Goal: Transaction & Acquisition: Purchase product/service

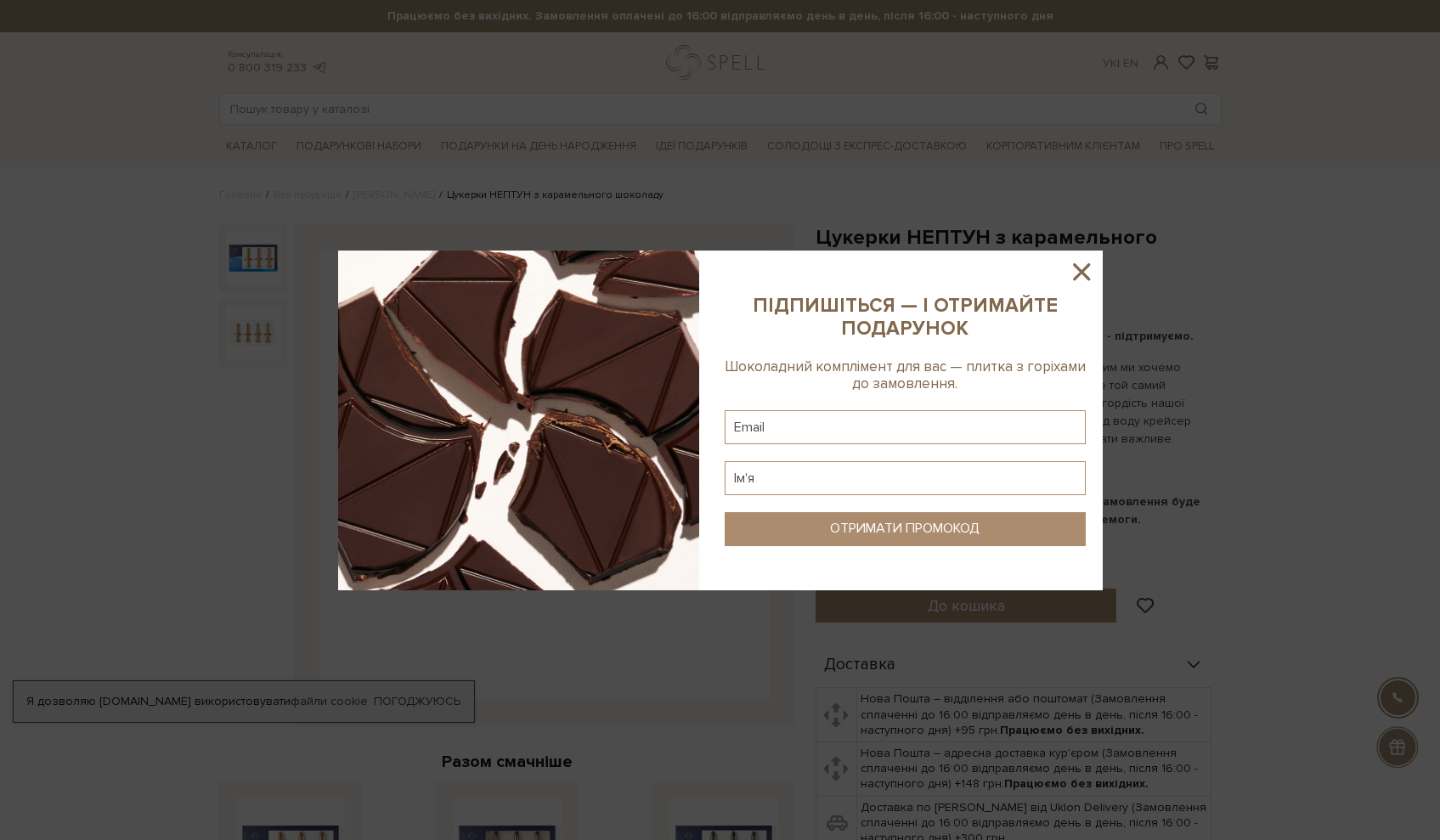
click at [1079, 270] on icon at bounding box center [1081, 271] width 17 height 17
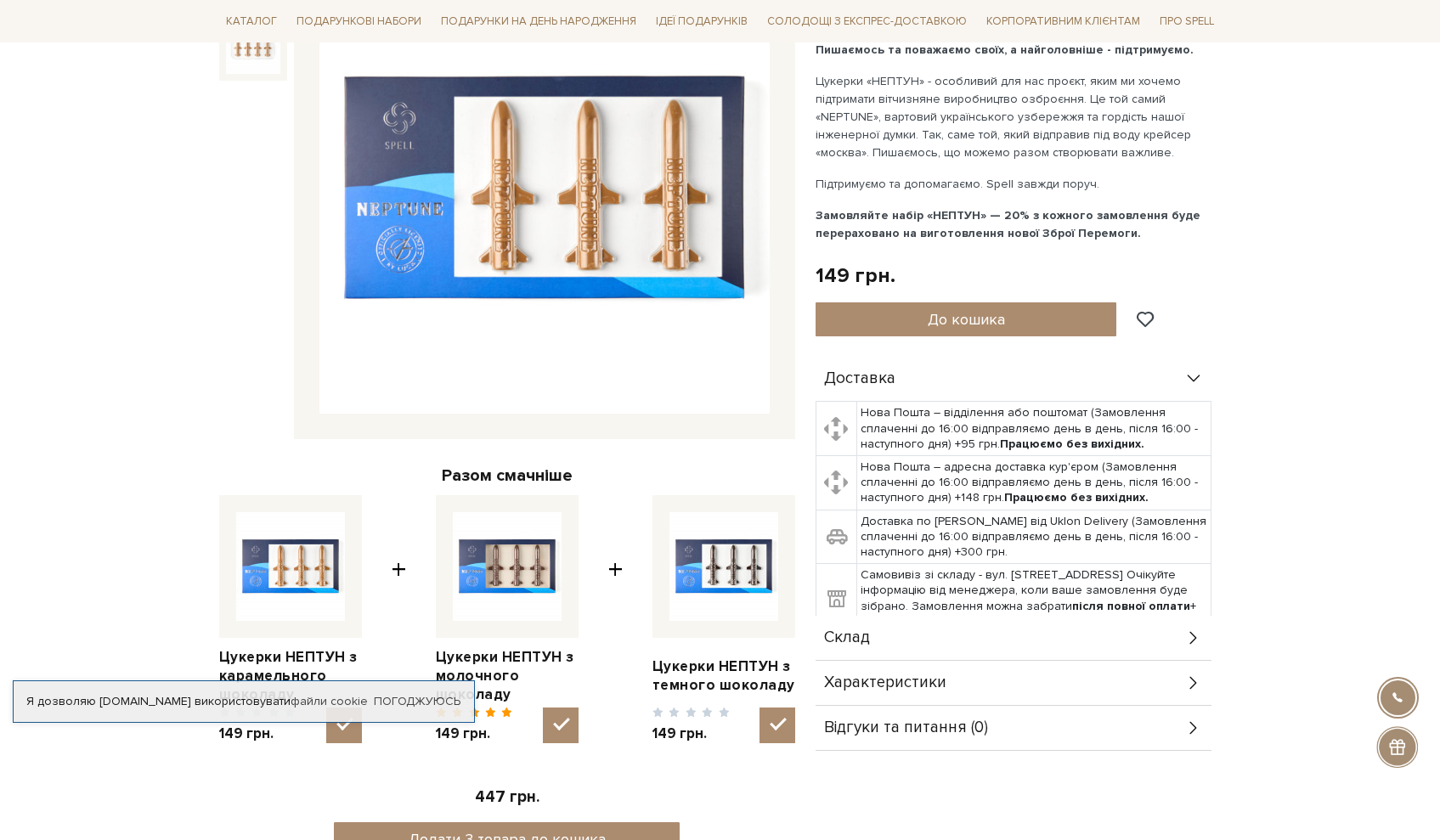
scroll to position [423, 0]
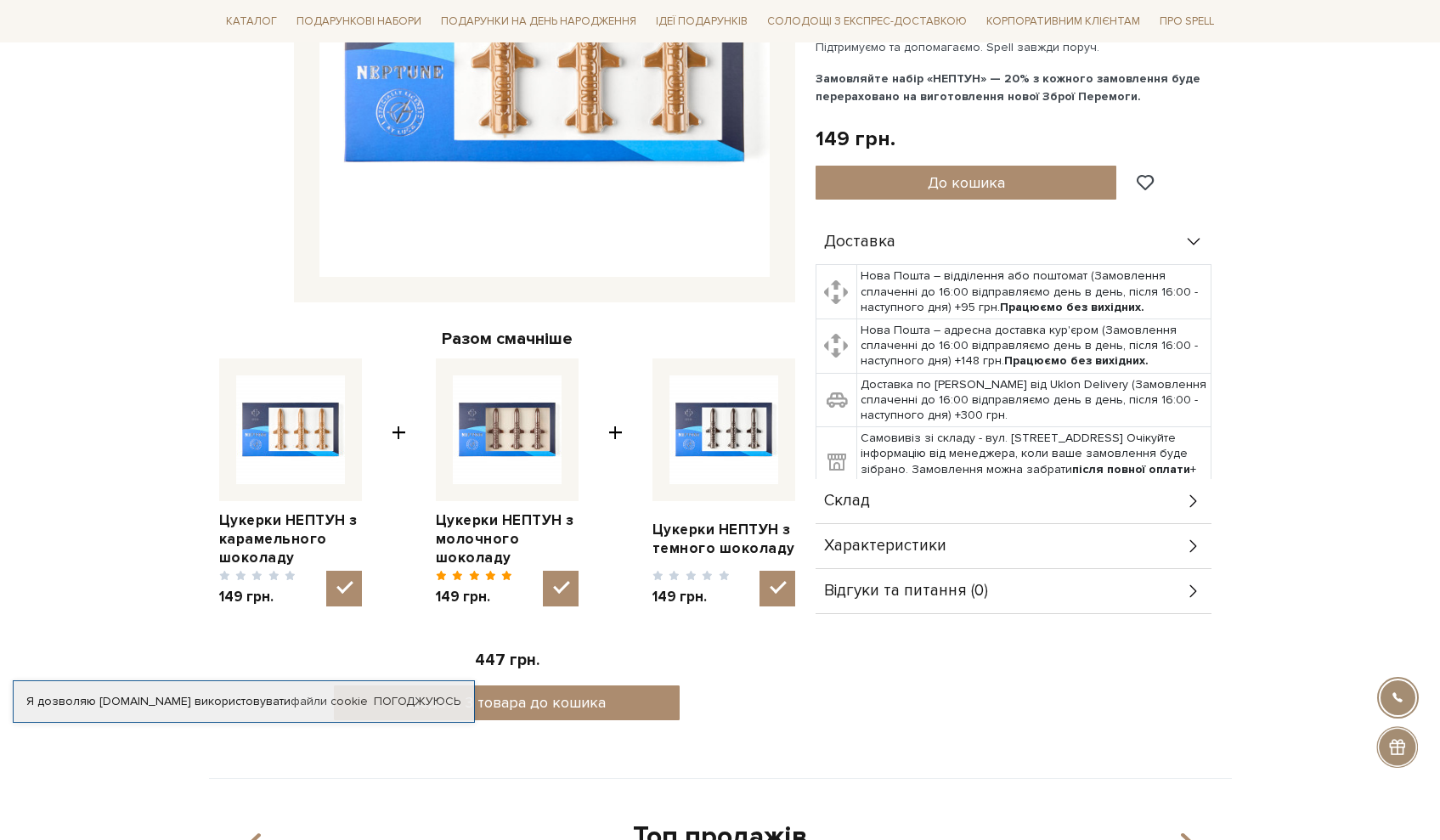
click at [708, 462] on img at bounding box center [724, 429] width 109 height 109
click at [759, 570] on input "checkbox" at bounding box center [777, 588] width 36 height 36
click at [715, 428] on img at bounding box center [724, 429] width 109 height 109
click at [759, 570] on input "checkbox" at bounding box center [777, 588] width 36 height 36
checkbox input "true"
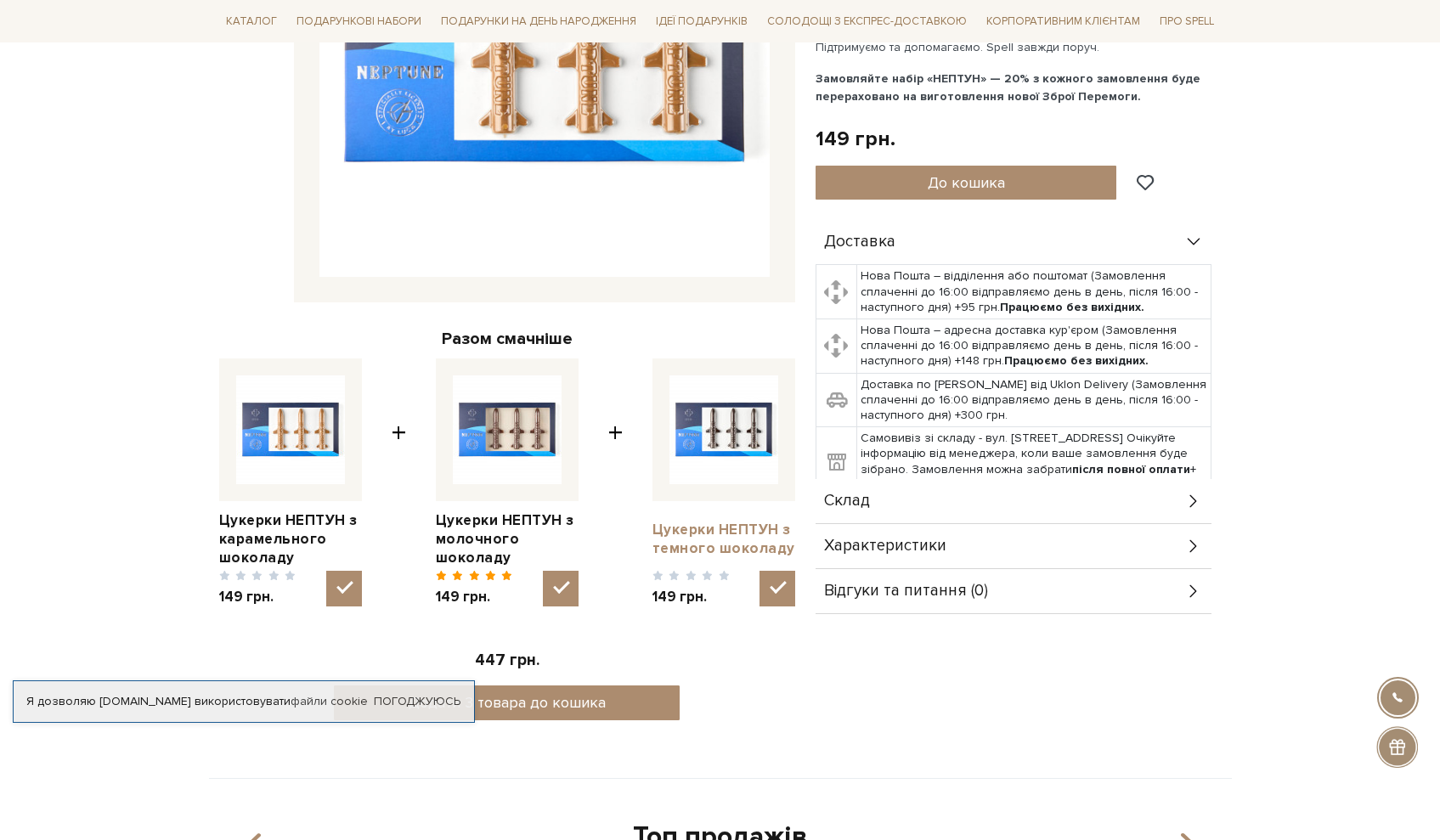
click at [685, 533] on link "Цукерки НЕПТУН з темного шоколаду" at bounding box center [724, 539] width 143 height 37
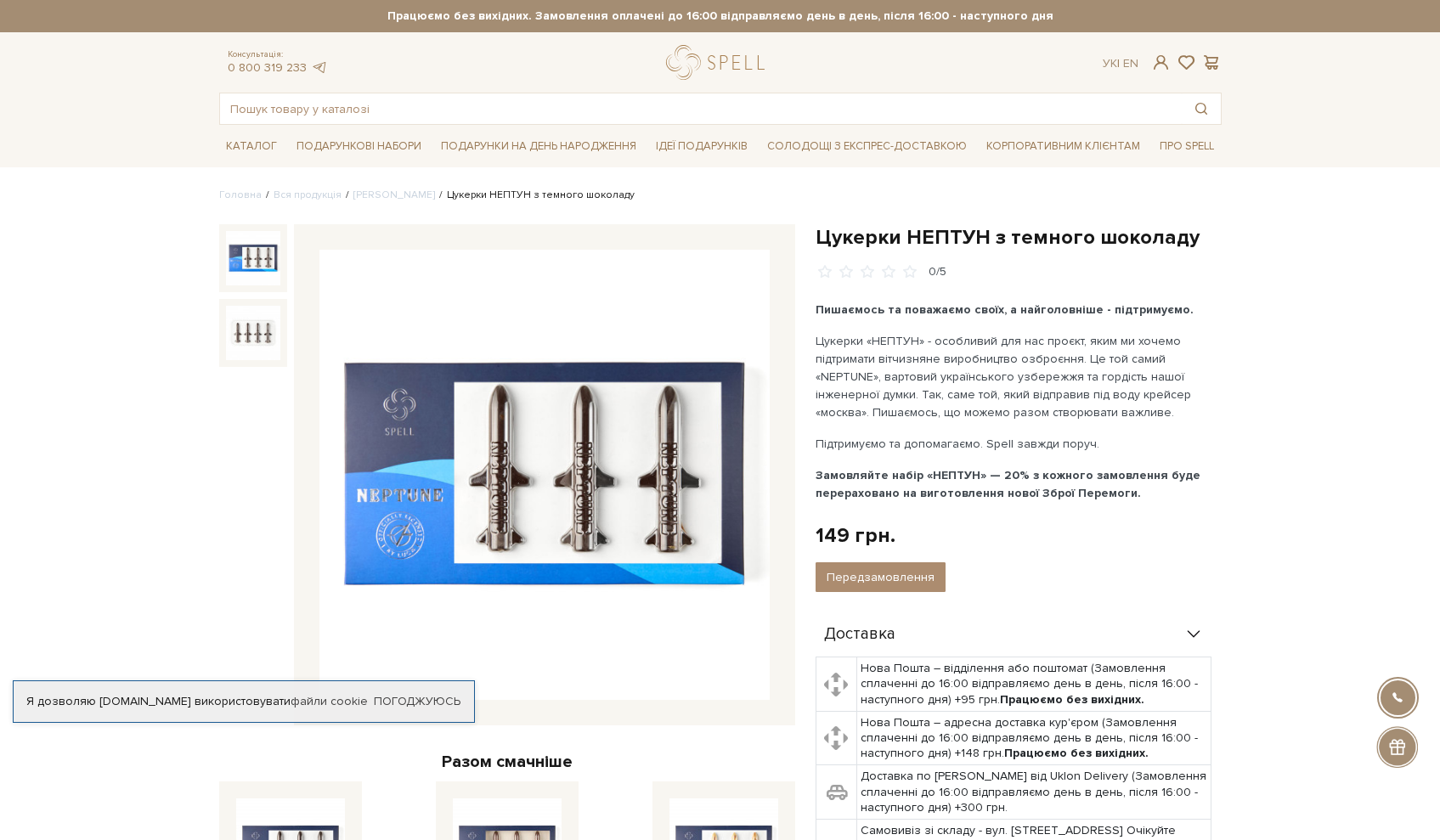
scroll to position [163, 0]
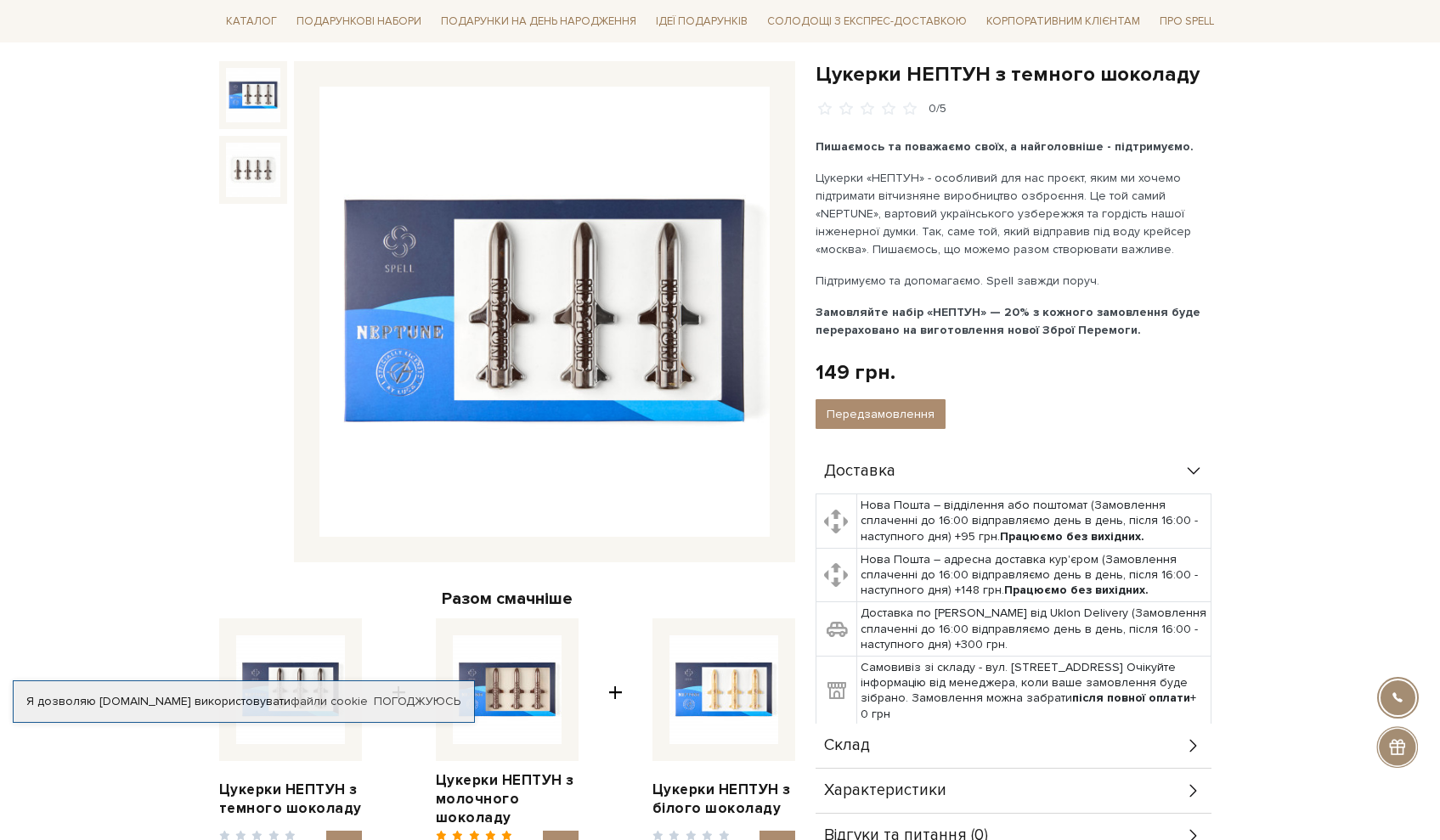
click at [533, 695] on img at bounding box center [507, 690] width 109 height 109
click at [543, 830] on input "checkbox" at bounding box center [561, 848] width 36 height 36
checkbox input "false"
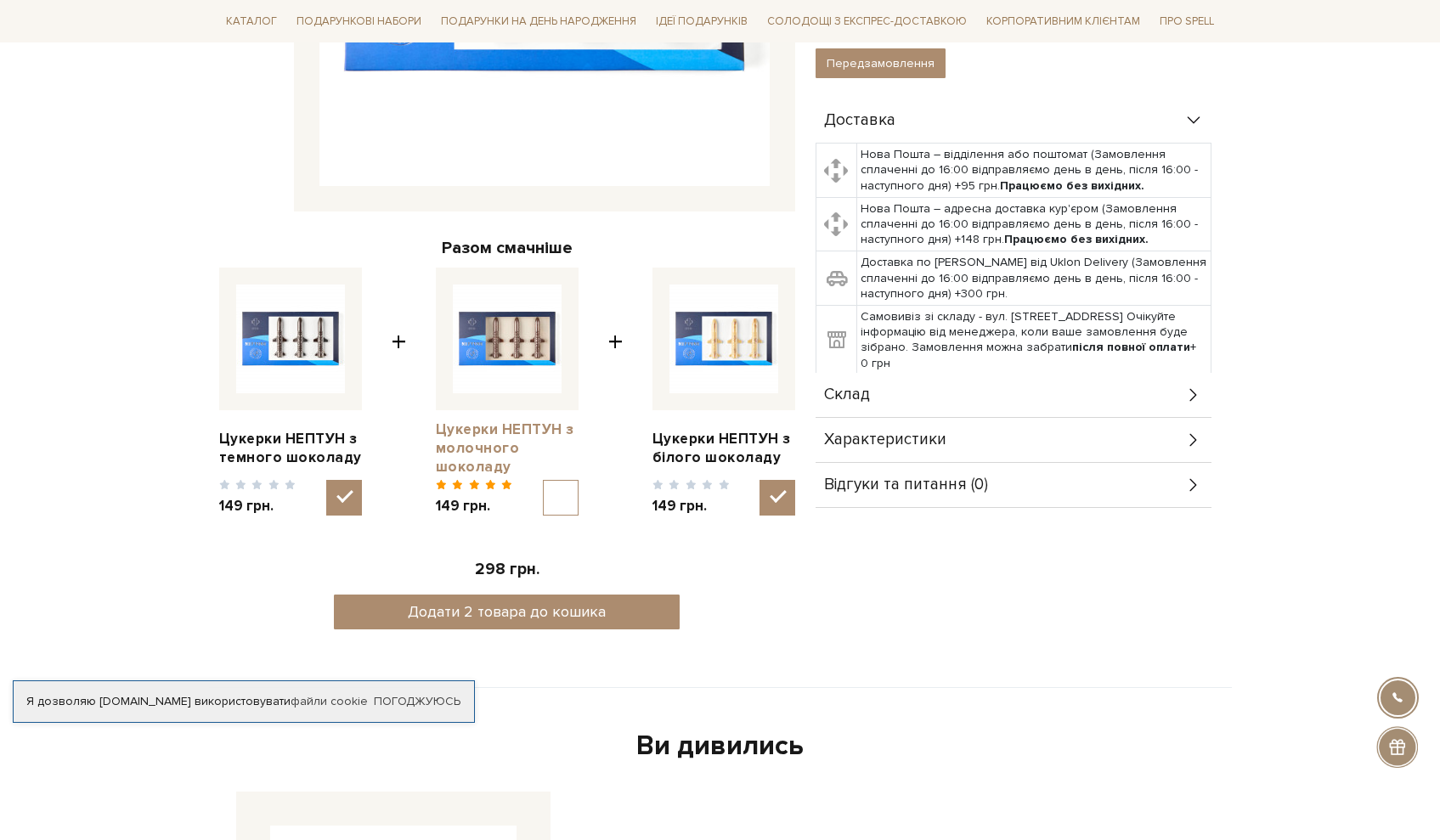
click at [495, 457] on link "Цукерки НЕПТУН з молочного шоколаду" at bounding box center [507, 448] width 143 height 56
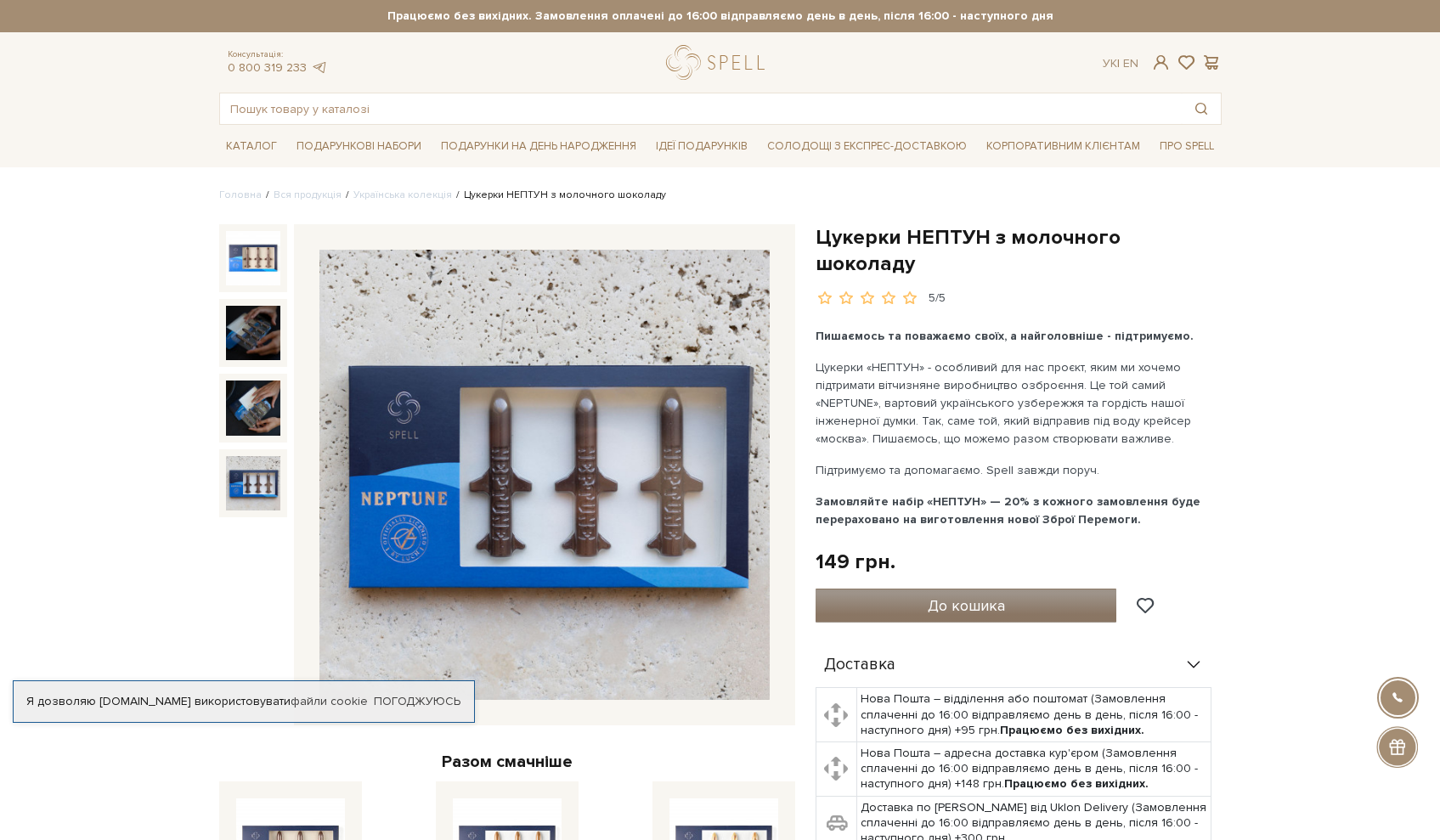
click at [860, 588] on button "До кошика" at bounding box center [966, 605] width 302 height 34
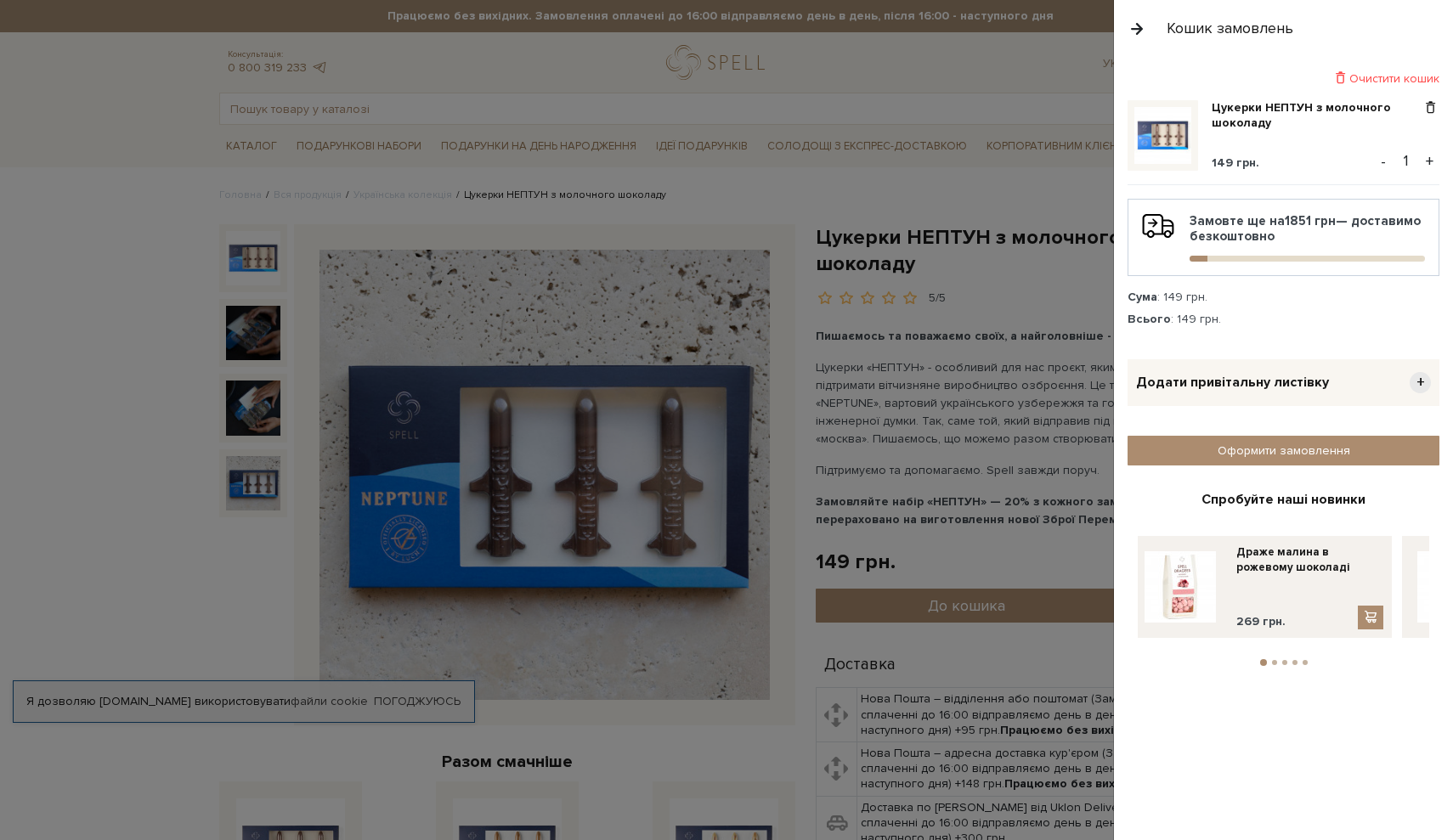
click at [406, 193] on div at bounding box center [726, 420] width 1453 height 840
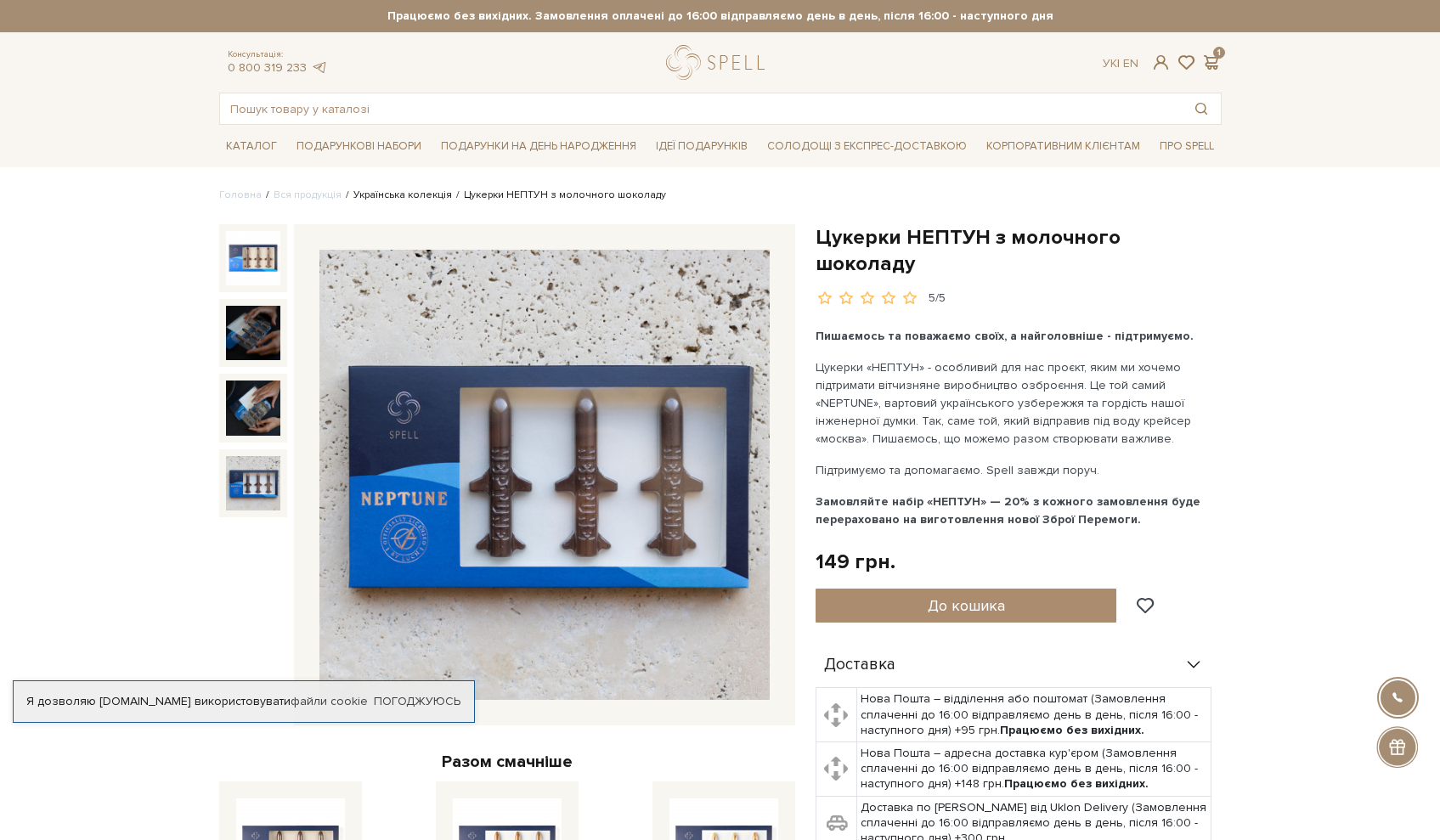
click at [406, 194] on link "Українська колекція" at bounding box center [403, 195] width 98 height 12
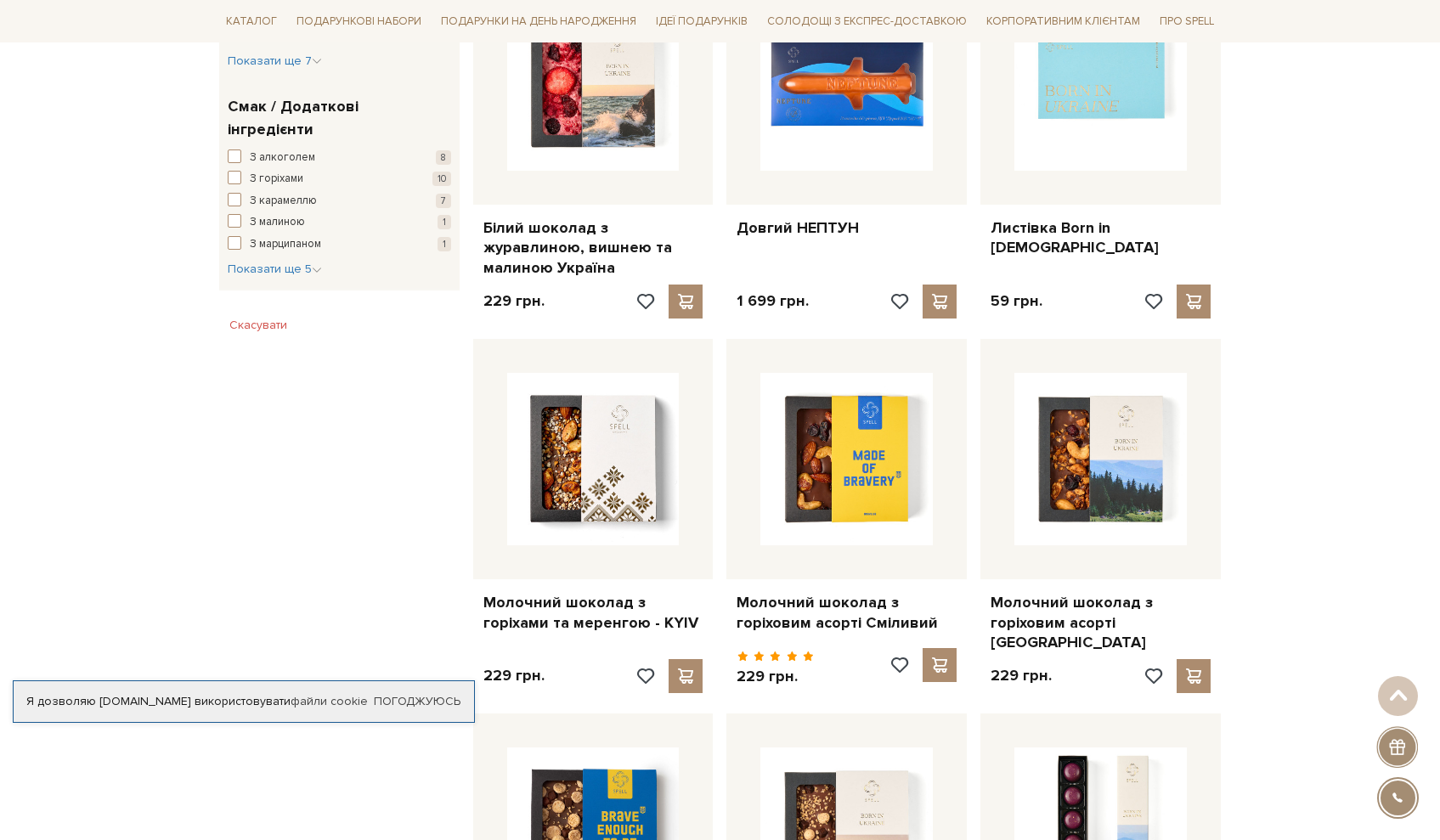
scroll to position [900, 0]
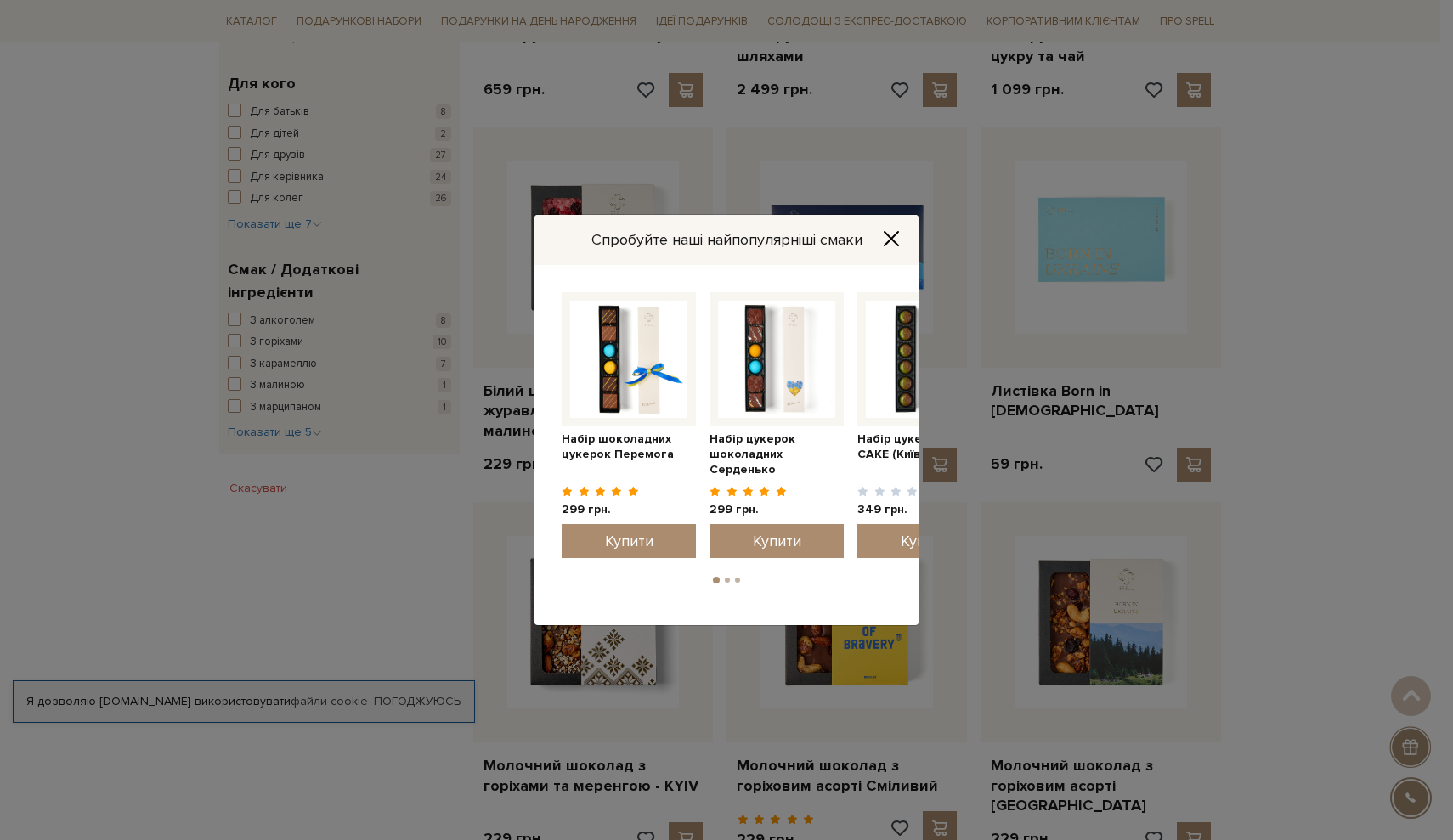
click at [885, 240] on icon "Close" at bounding box center [890, 238] width 17 height 17
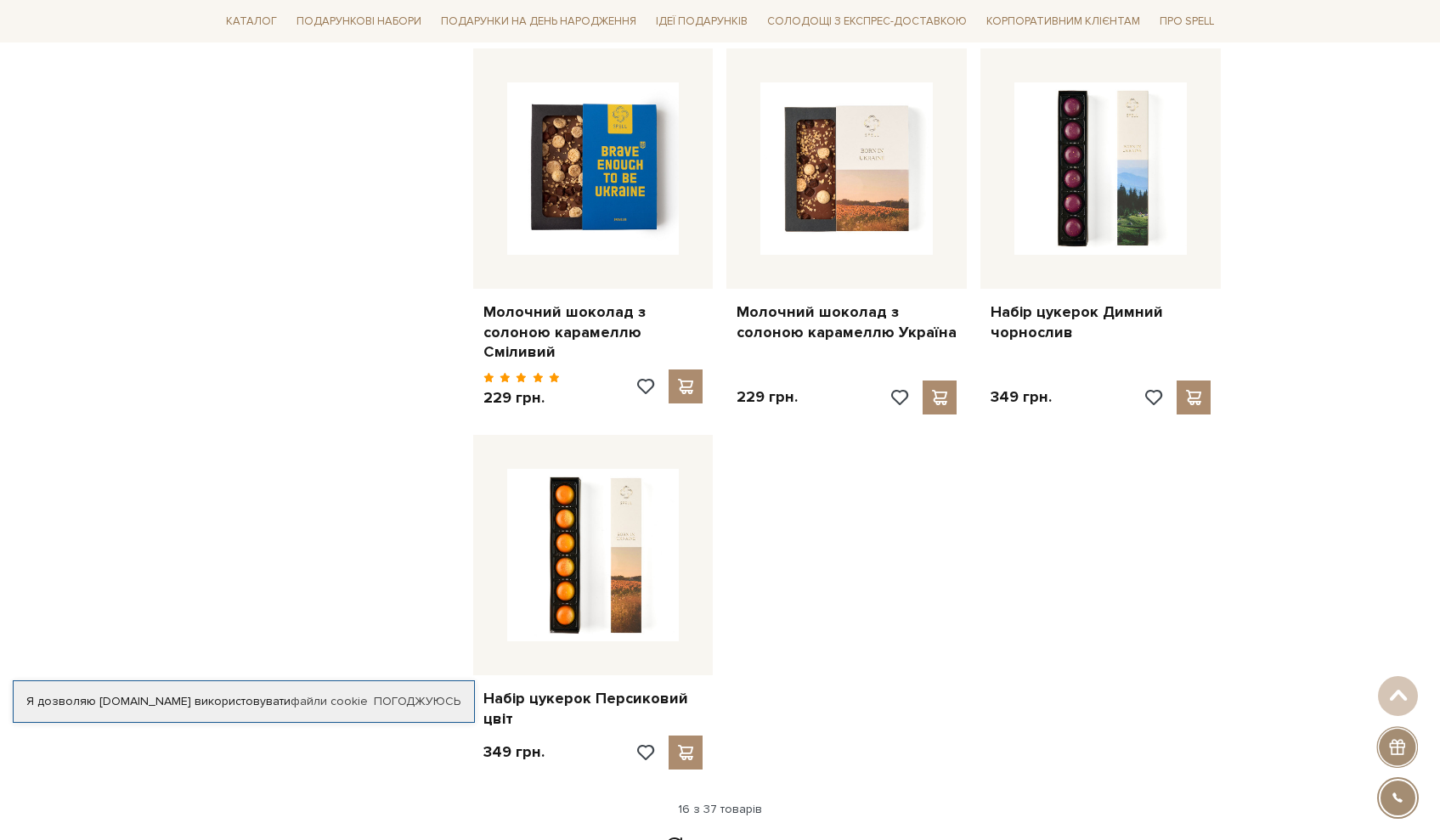
scroll to position [1883, 0]
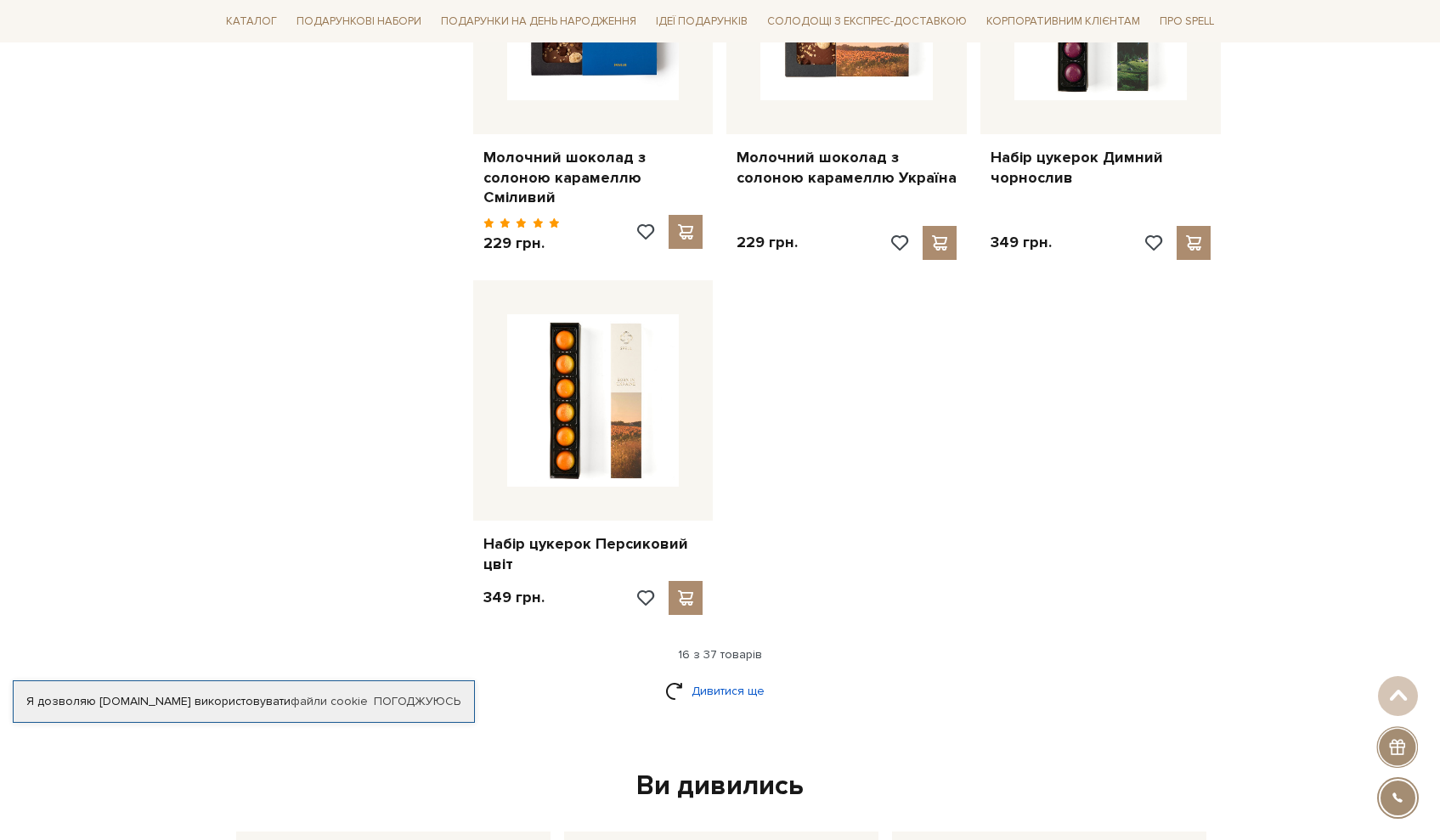
click at [745, 676] on link "Дивитися ще" at bounding box center [720, 690] width 111 height 29
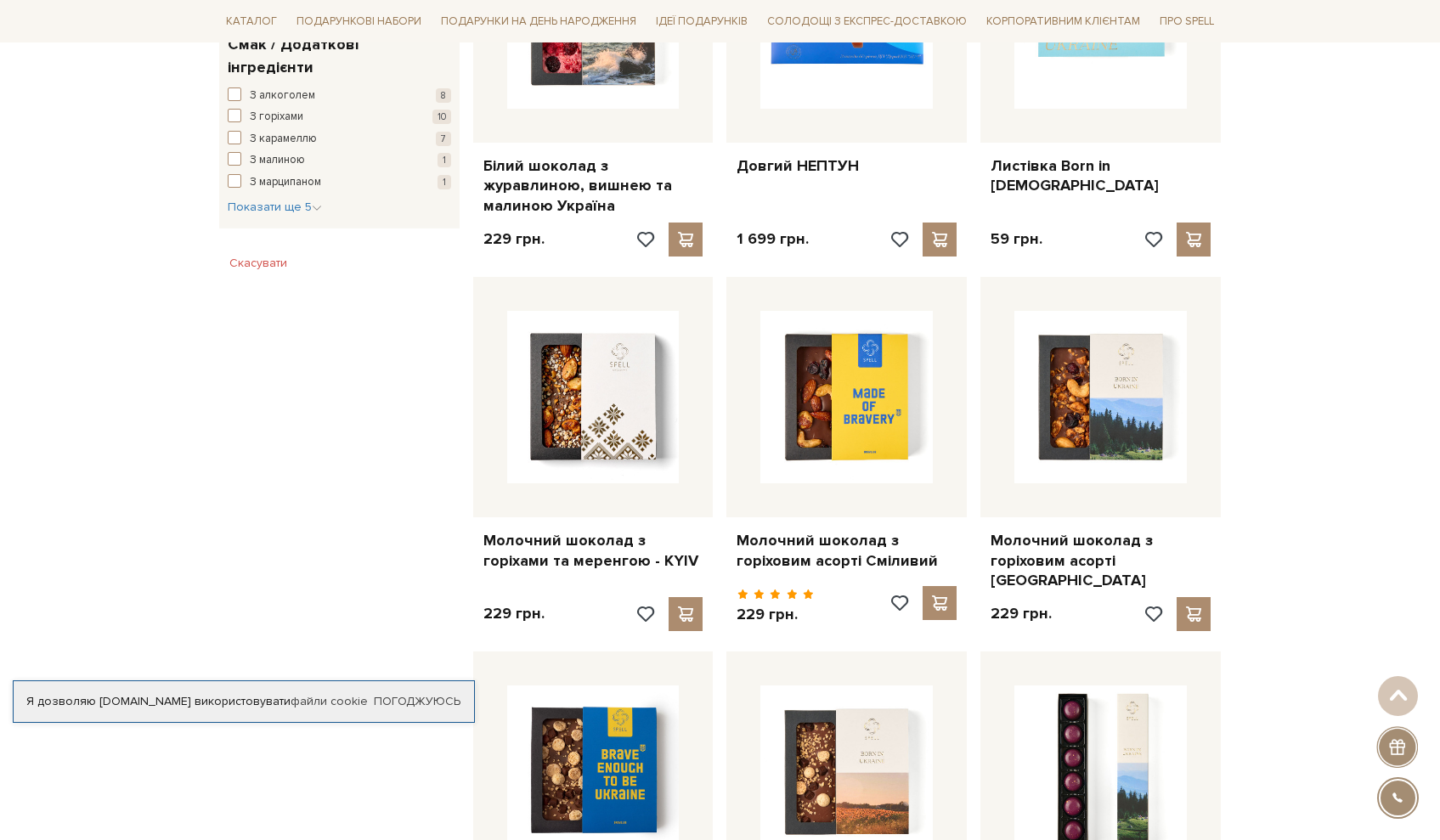
scroll to position [0, 0]
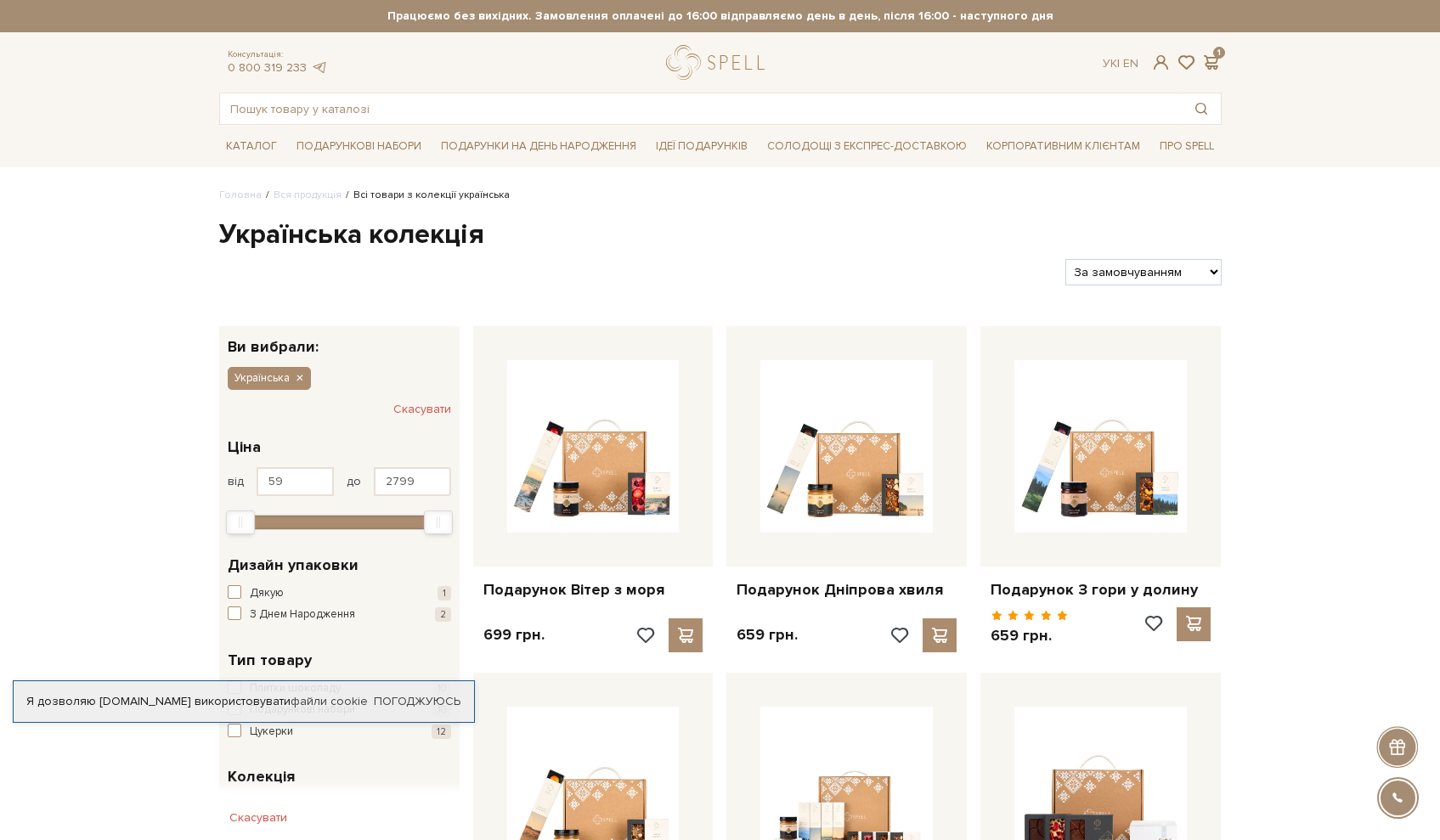
select select "https://spellchocolate.com/our-productions/ukrajinska?sort=p.price&order=ASC"
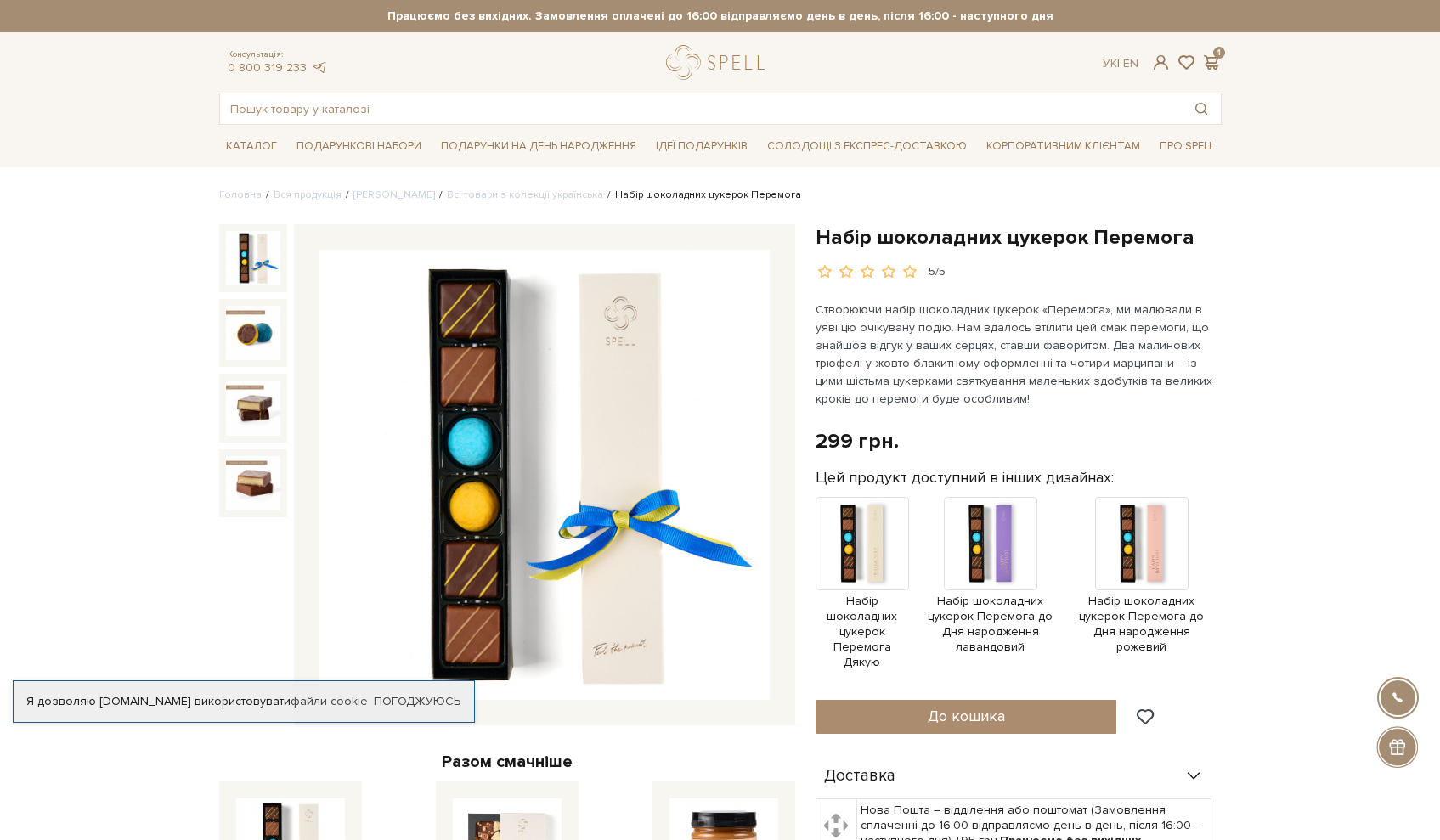
click at [256, 269] on img at bounding box center [253, 258] width 54 height 54
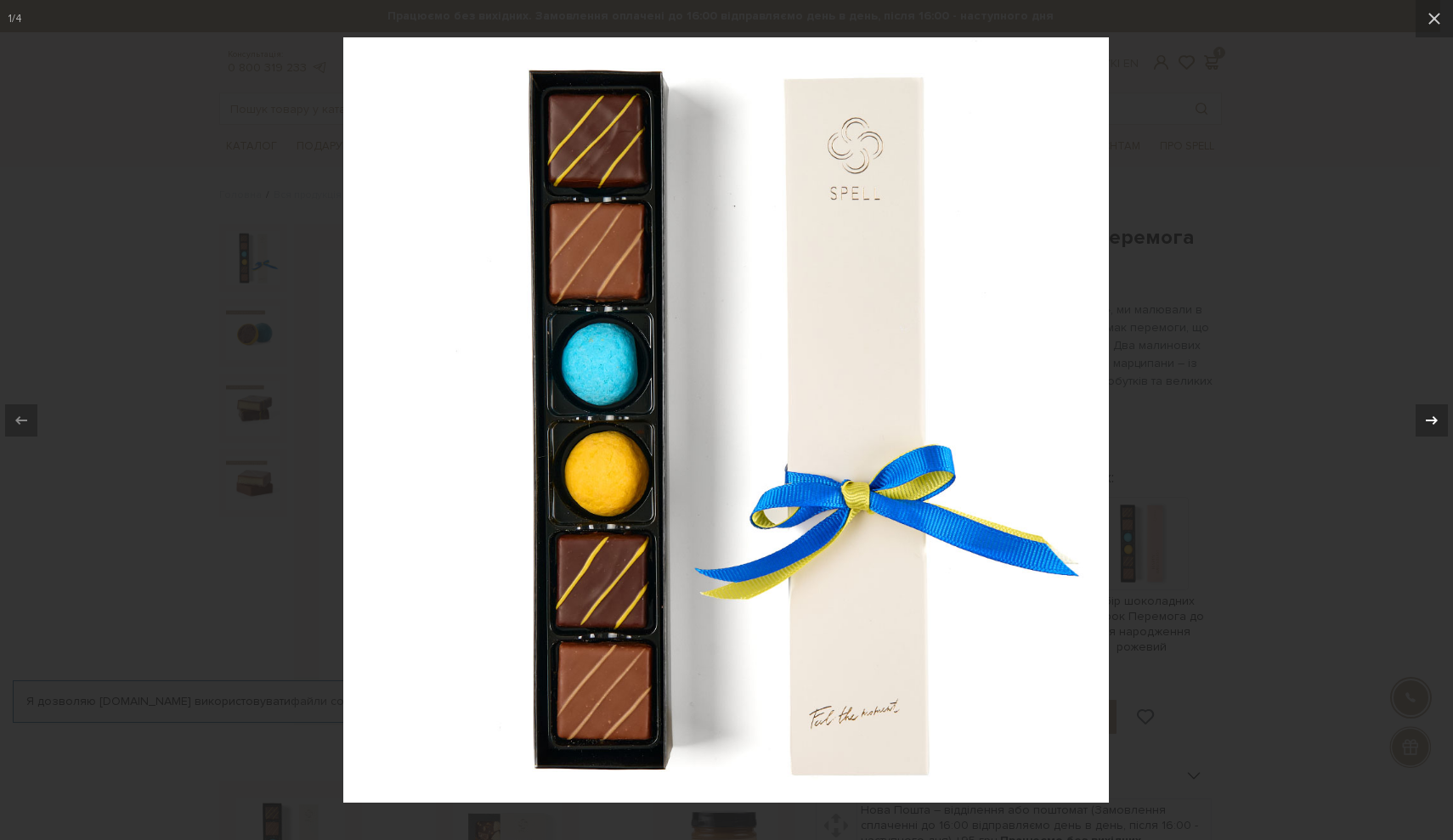
click at [1423, 418] on icon at bounding box center [1432, 420] width 21 height 21
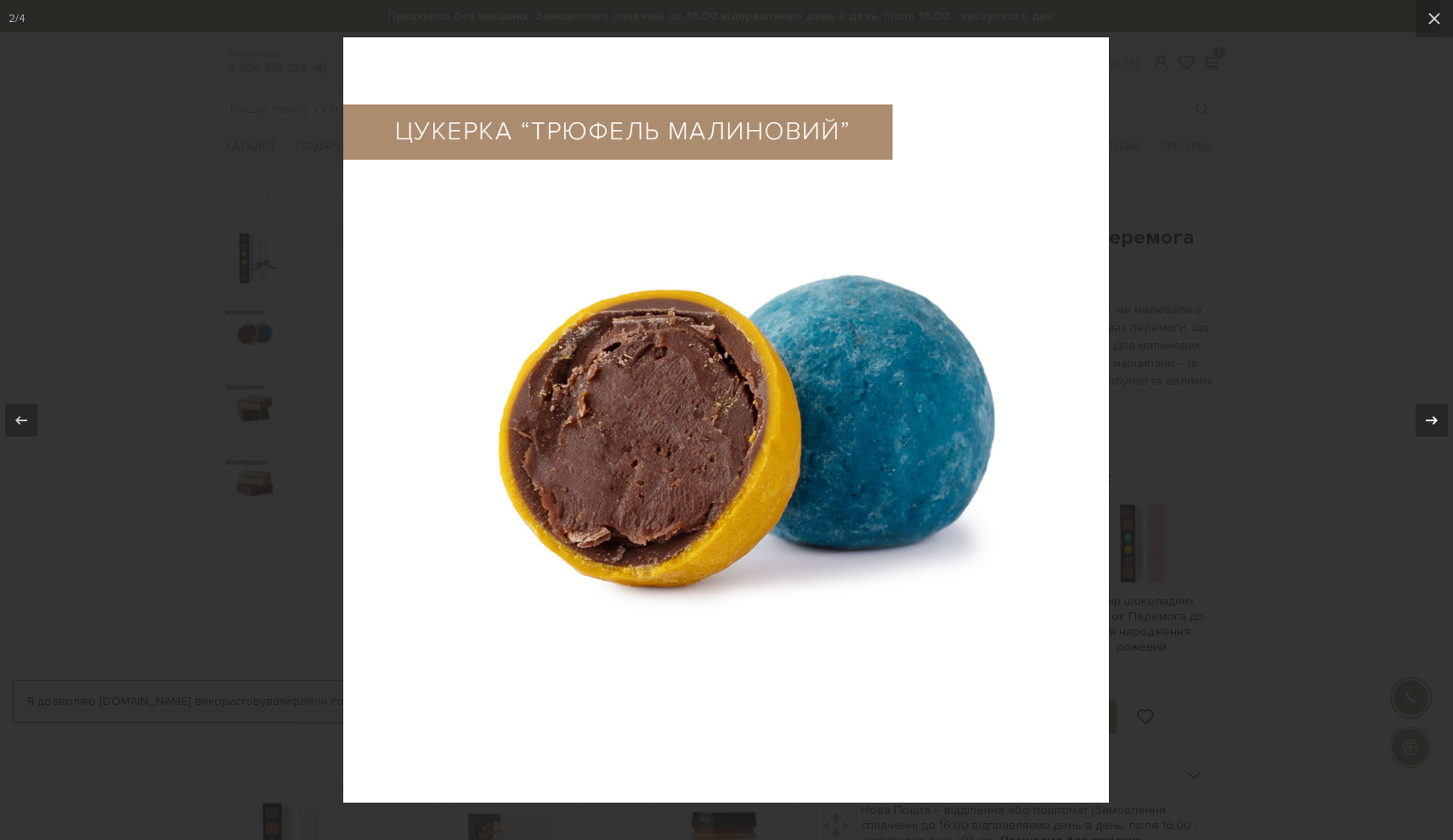
click at [1423, 418] on icon at bounding box center [1432, 420] width 21 height 21
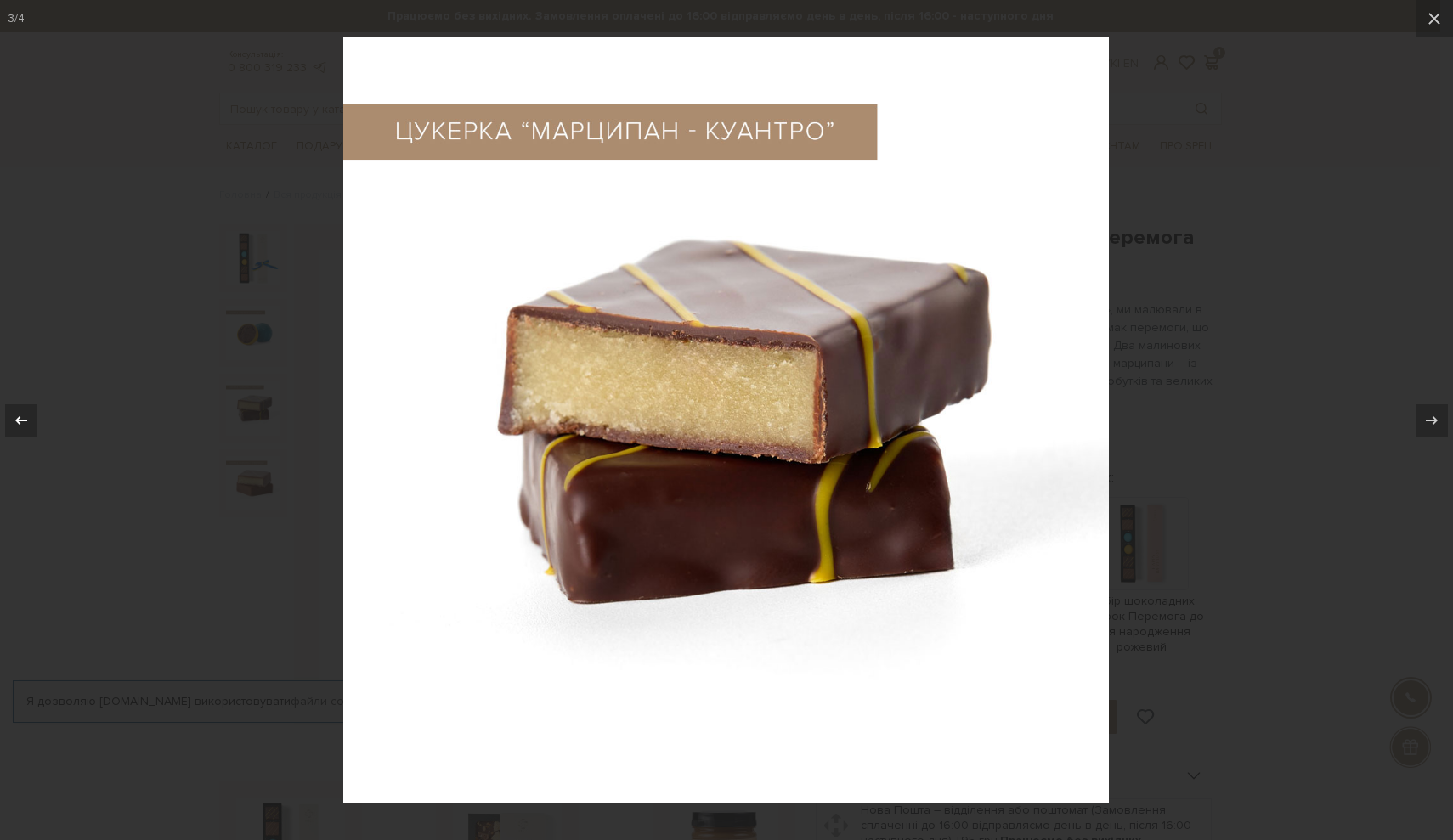
click at [21, 428] on icon at bounding box center [21, 420] width 21 height 21
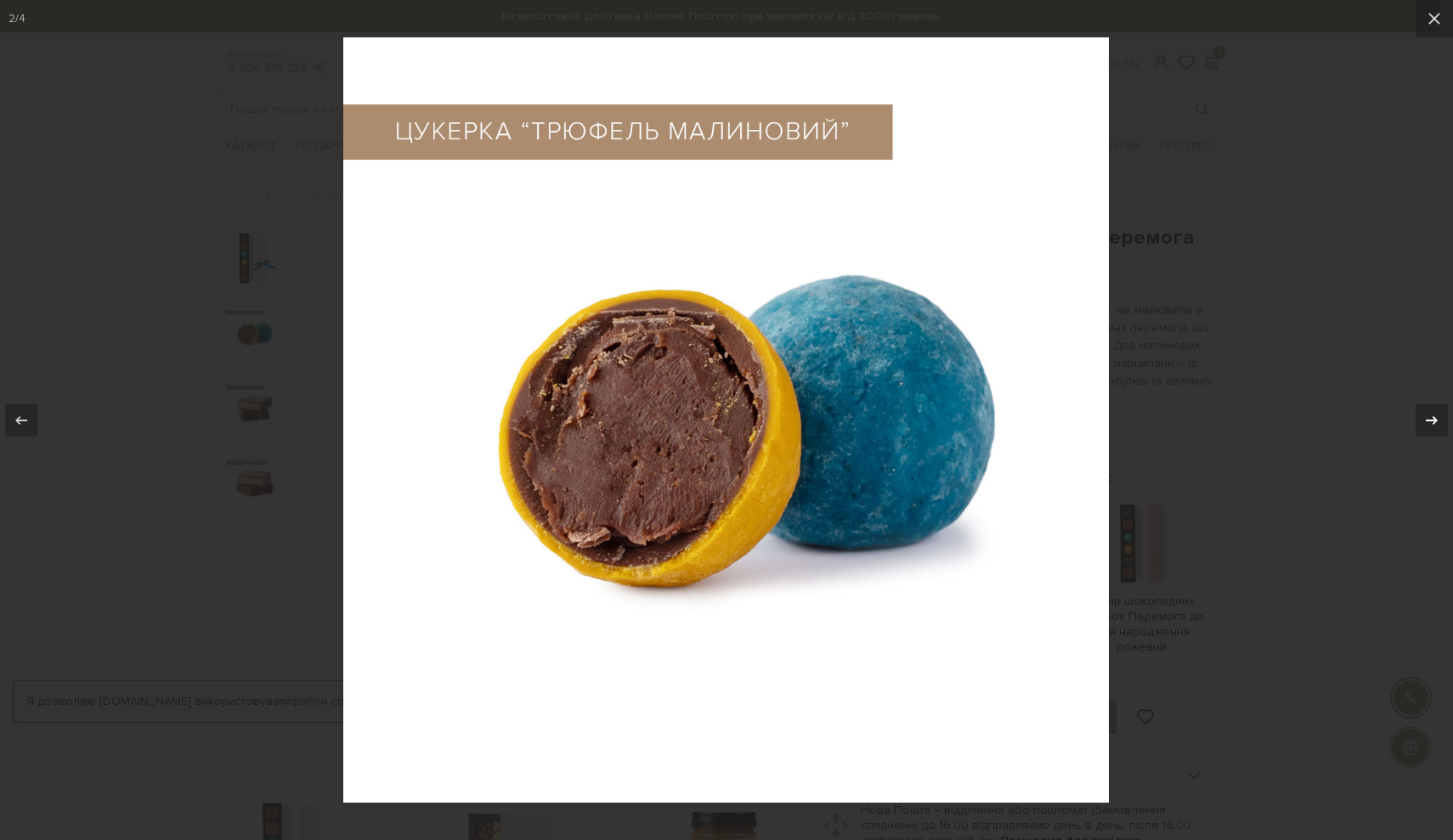
click at [1434, 417] on icon at bounding box center [1431, 420] width 12 height 9
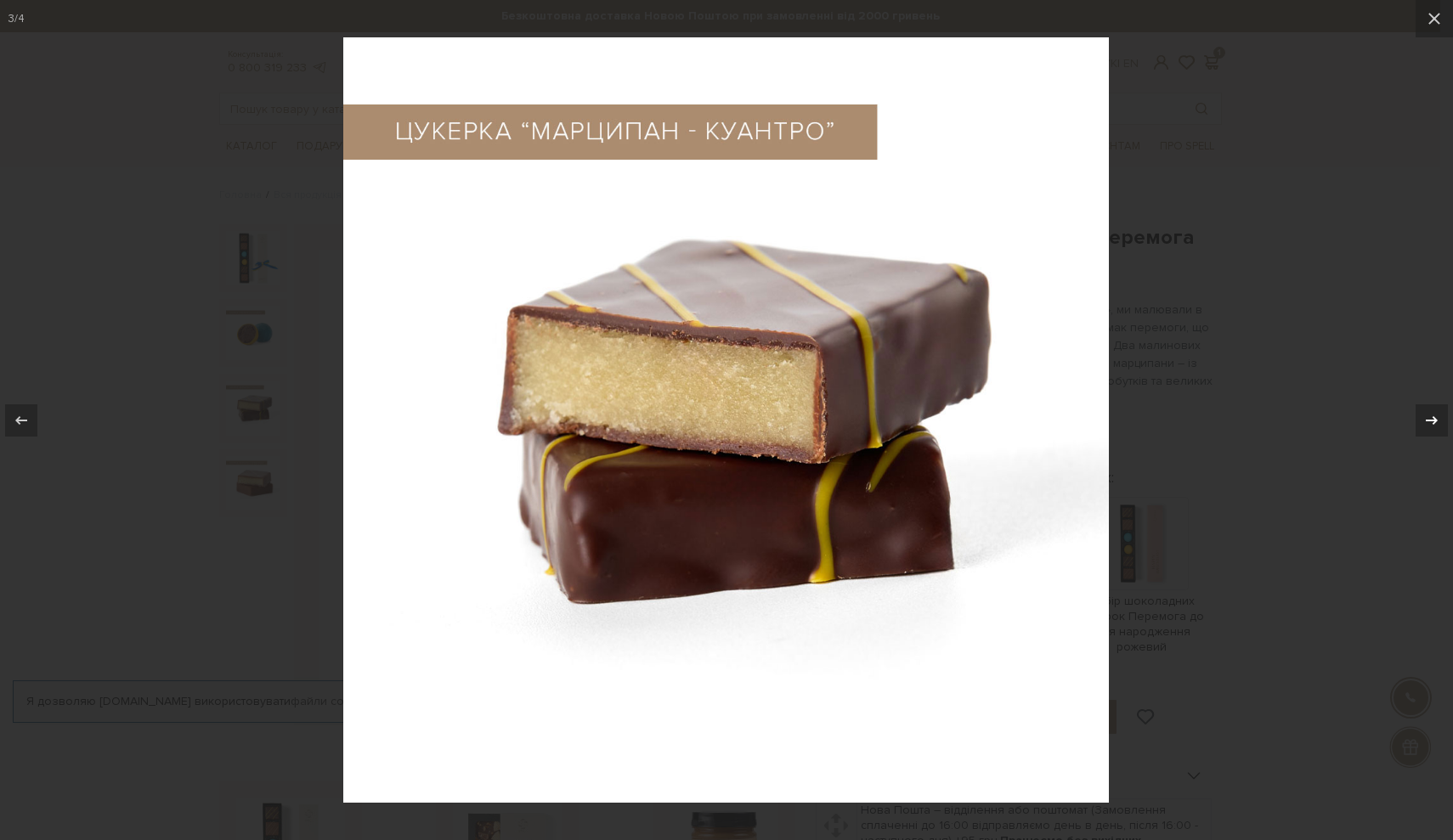
click at [1434, 417] on icon at bounding box center [1431, 420] width 12 height 9
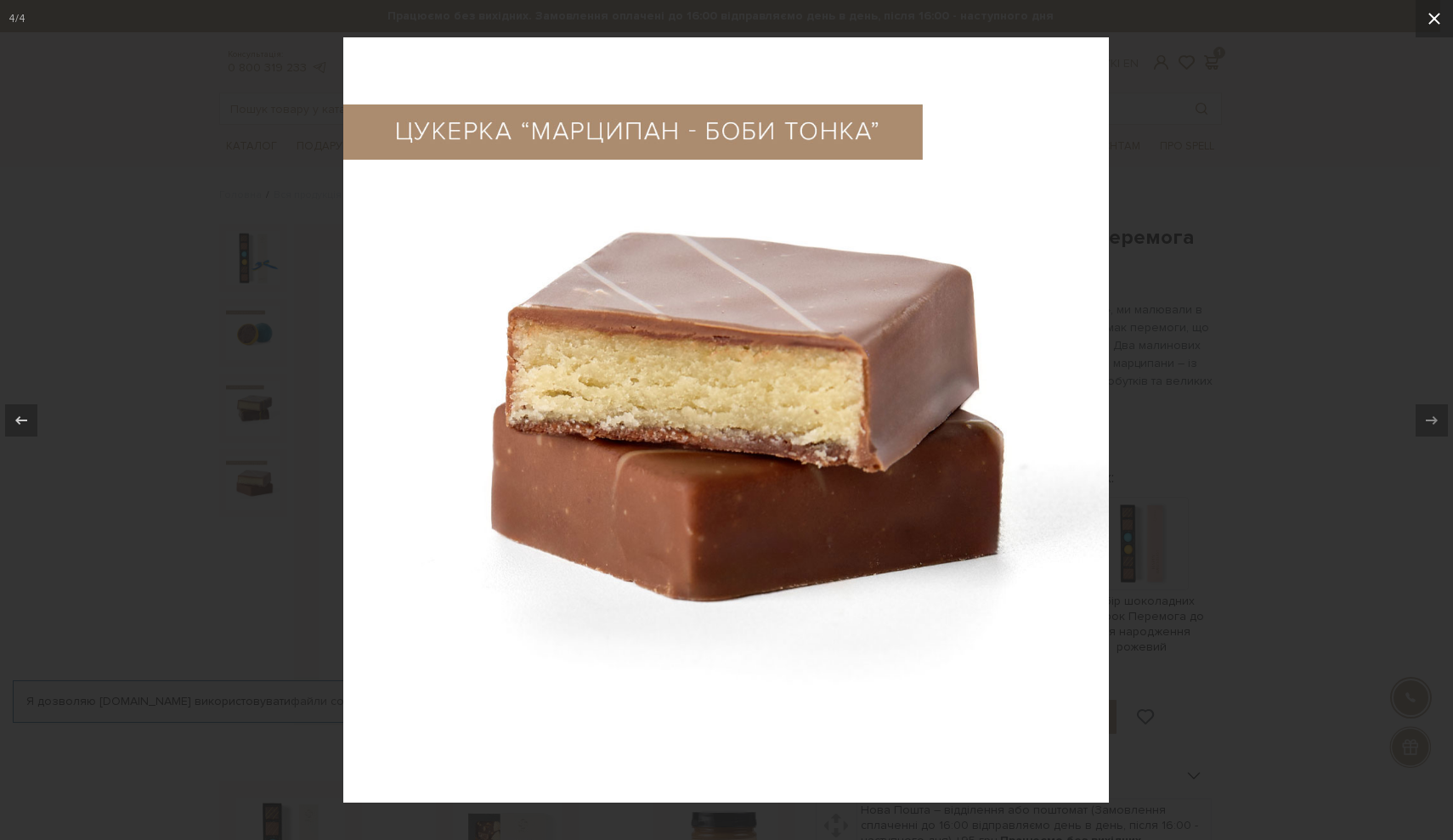
click at [1424, 21] on icon at bounding box center [1433, 19] width 21 height 21
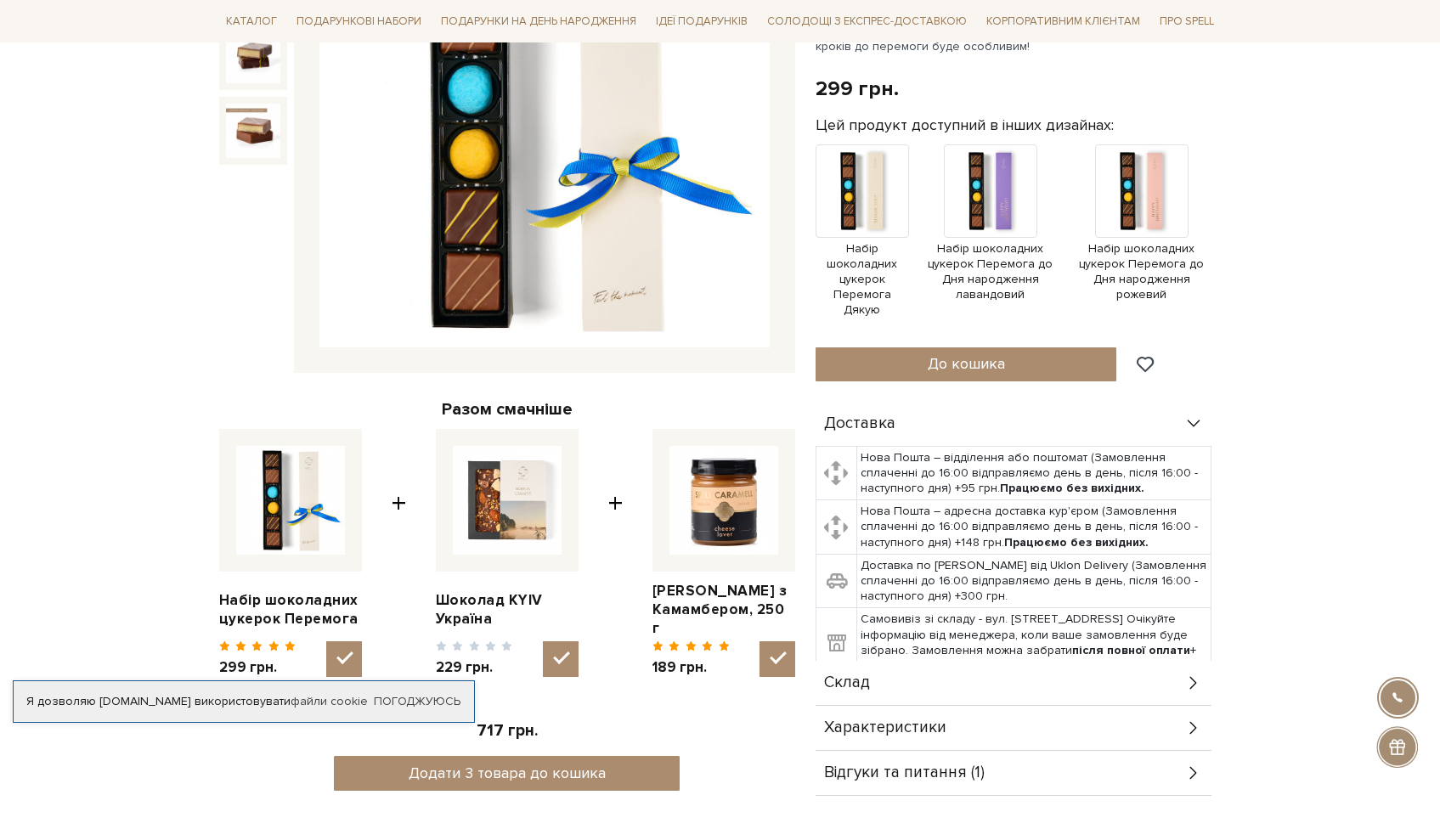
scroll to position [724, 0]
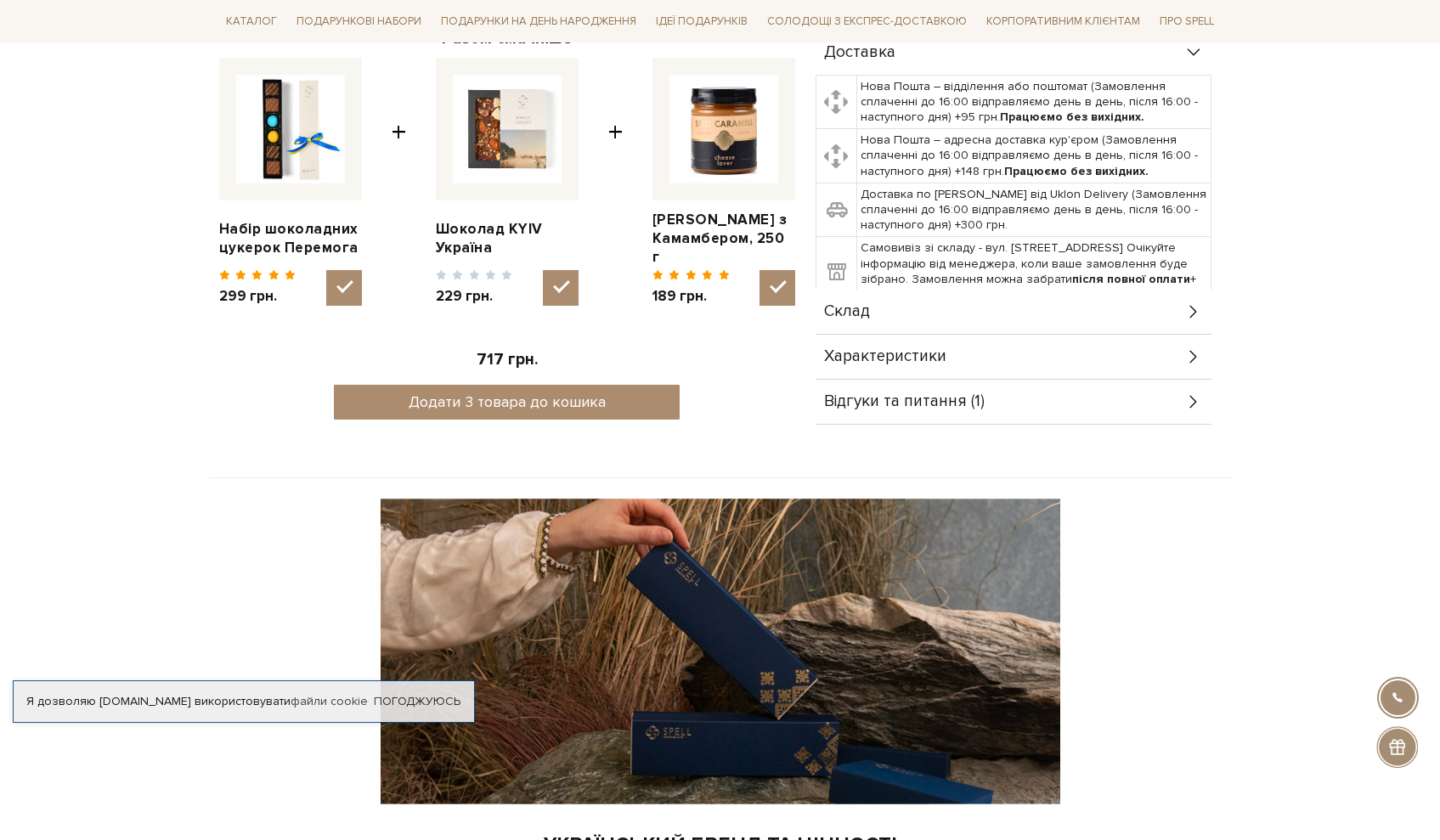
click at [887, 359] on span "Характеристики" at bounding box center [885, 356] width 122 height 15
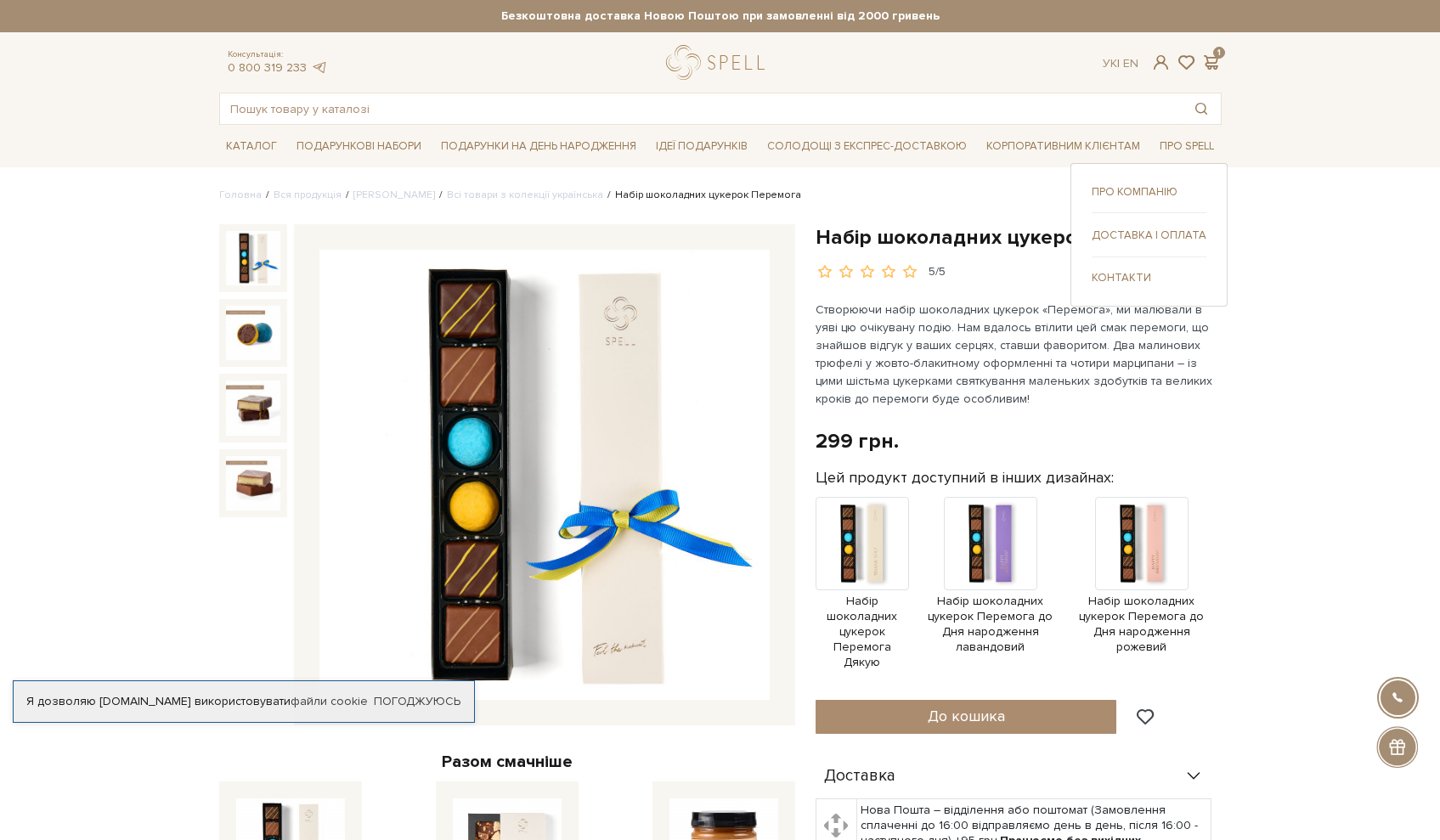
scroll to position [145, 0]
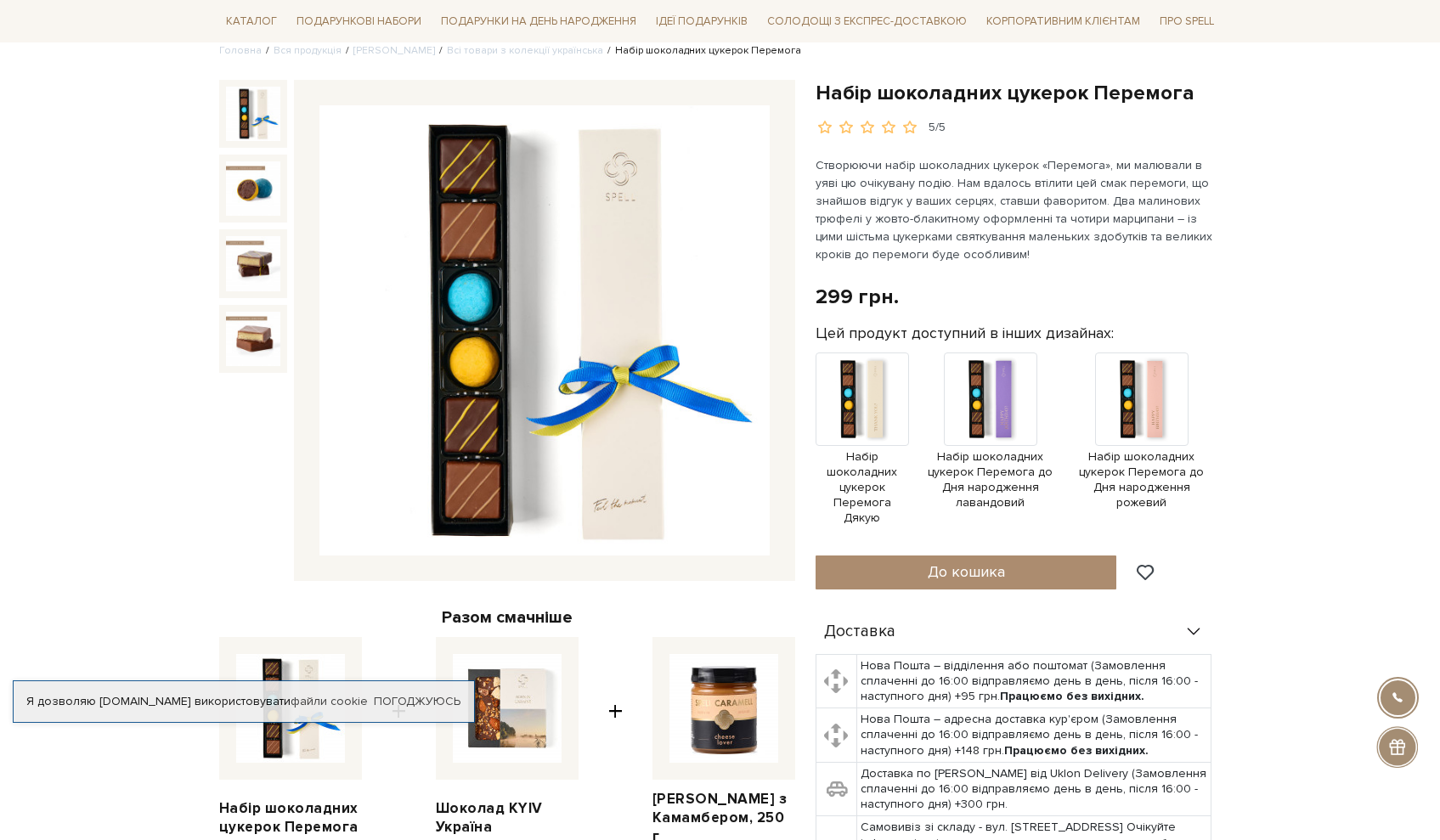
click at [494, 713] on img at bounding box center [507, 709] width 109 height 109
checkbox input "false"
click at [507, 806] on link "Шоколад KYIV Україна" at bounding box center [507, 818] width 143 height 37
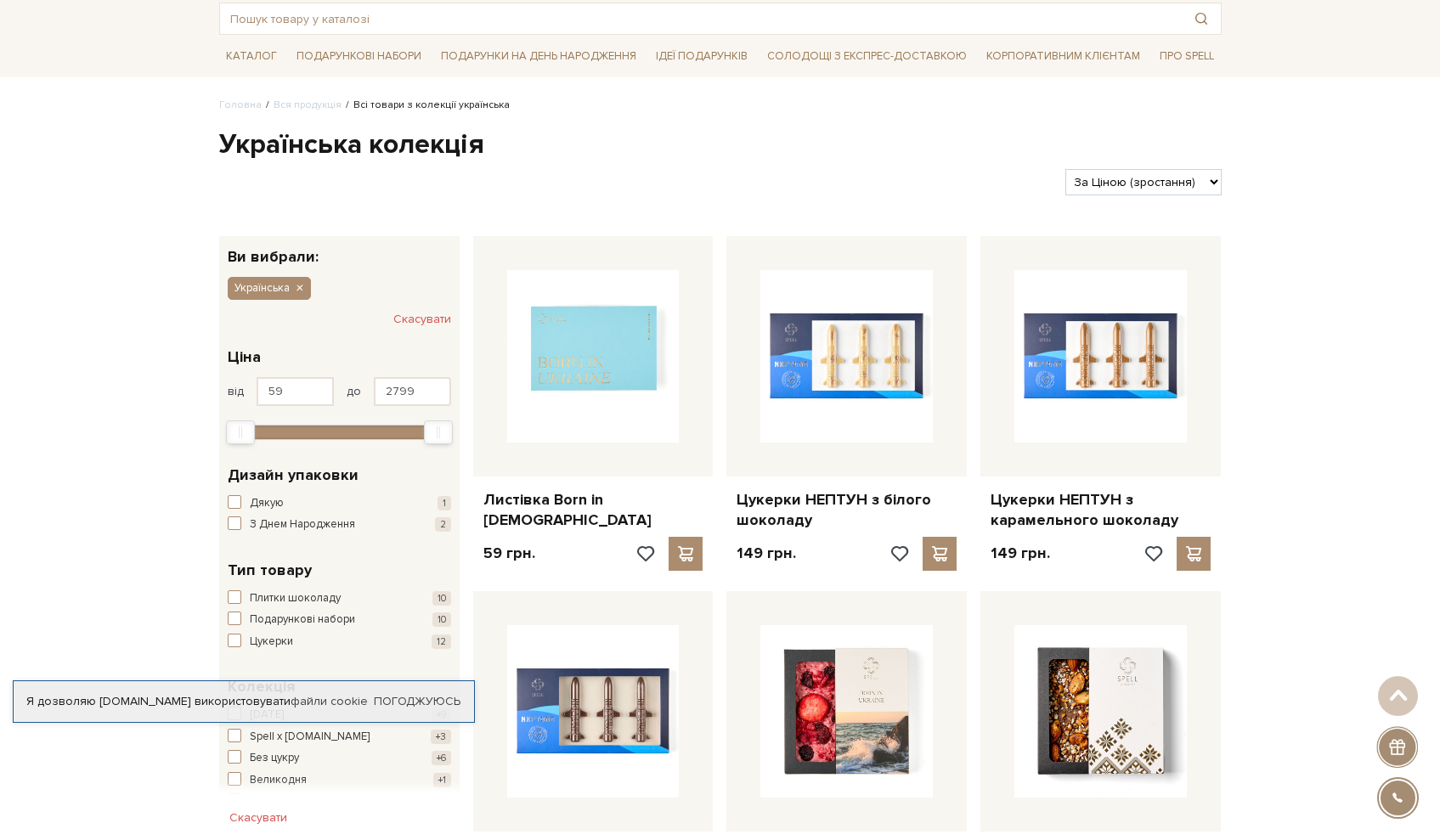
scroll to position [220, 0]
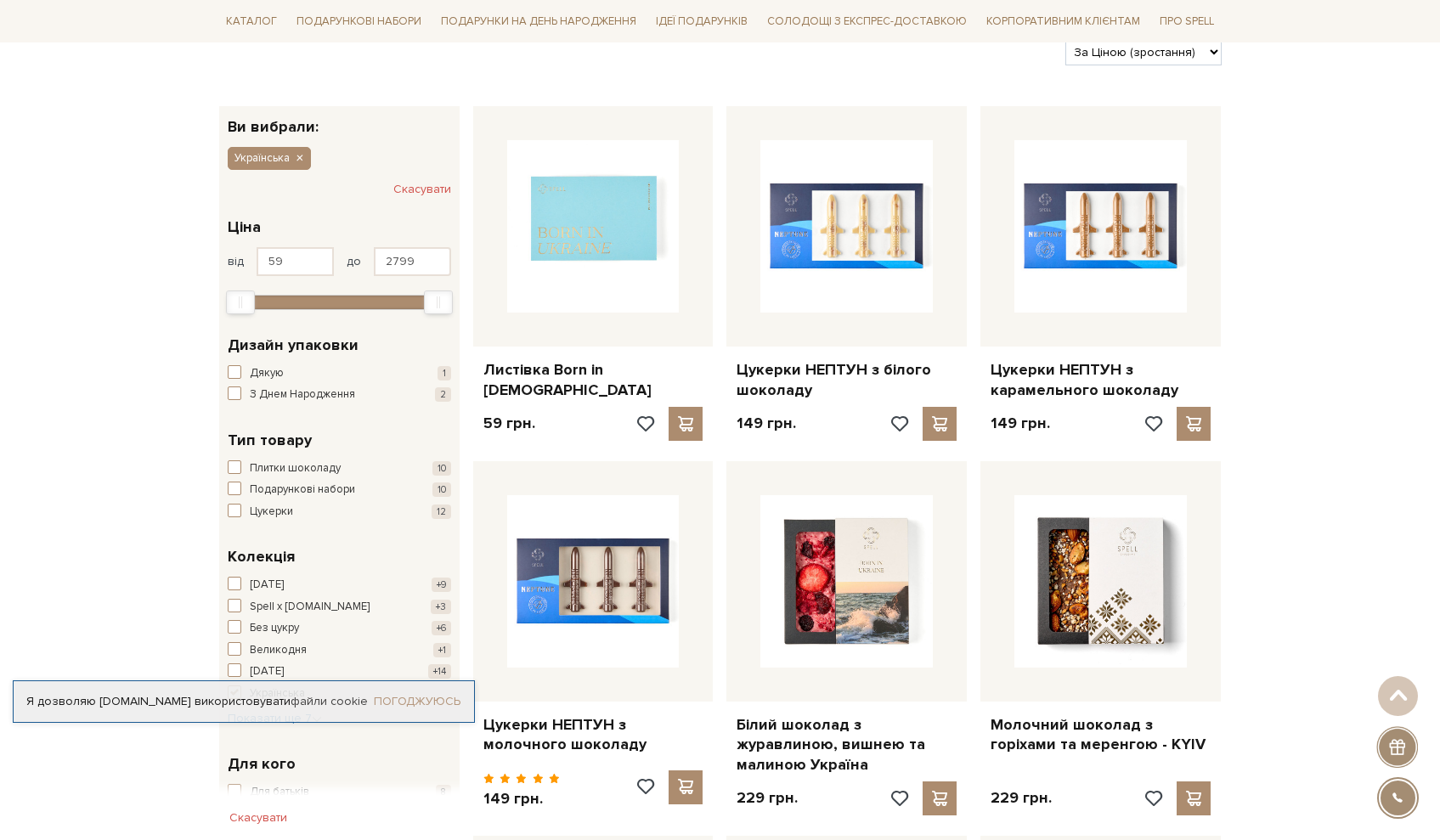
click at [429, 700] on link "Погоджуюсь" at bounding box center [417, 701] width 87 height 15
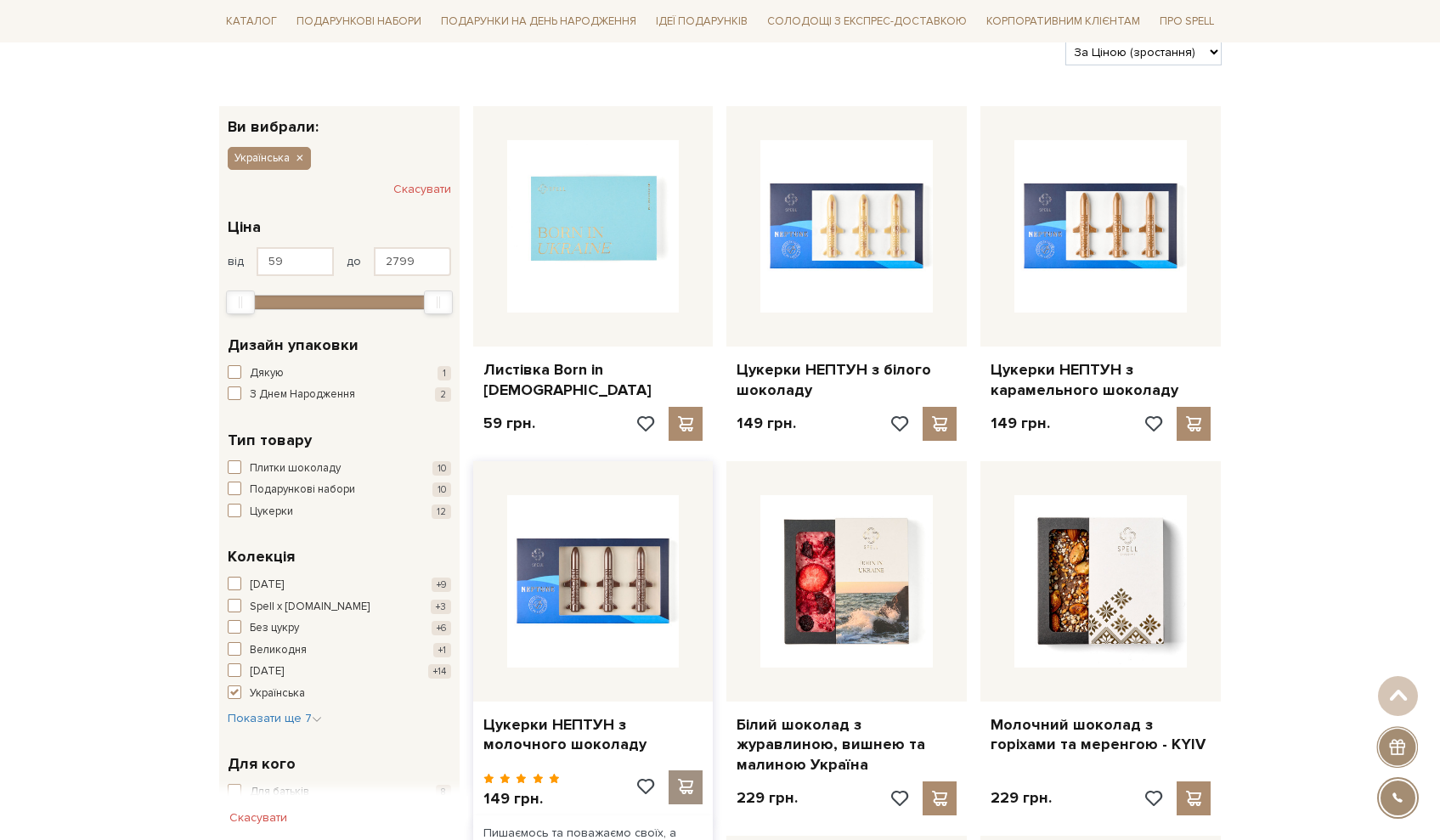
click at [698, 777] on div at bounding box center [686, 787] width 34 height 34
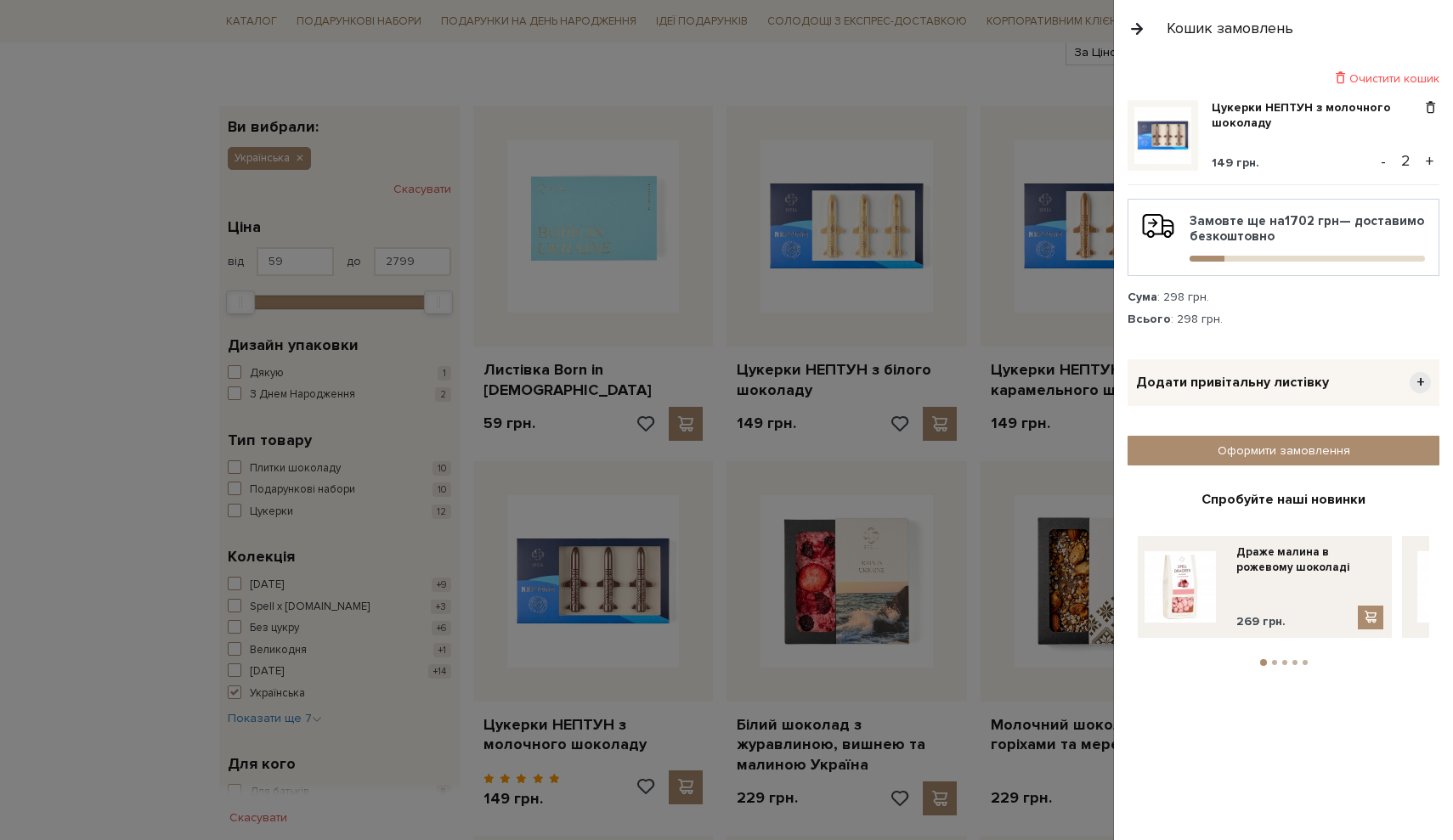
click at [1374, 158] on button "-" at bounding box center [1382, 161] width 17 height 26
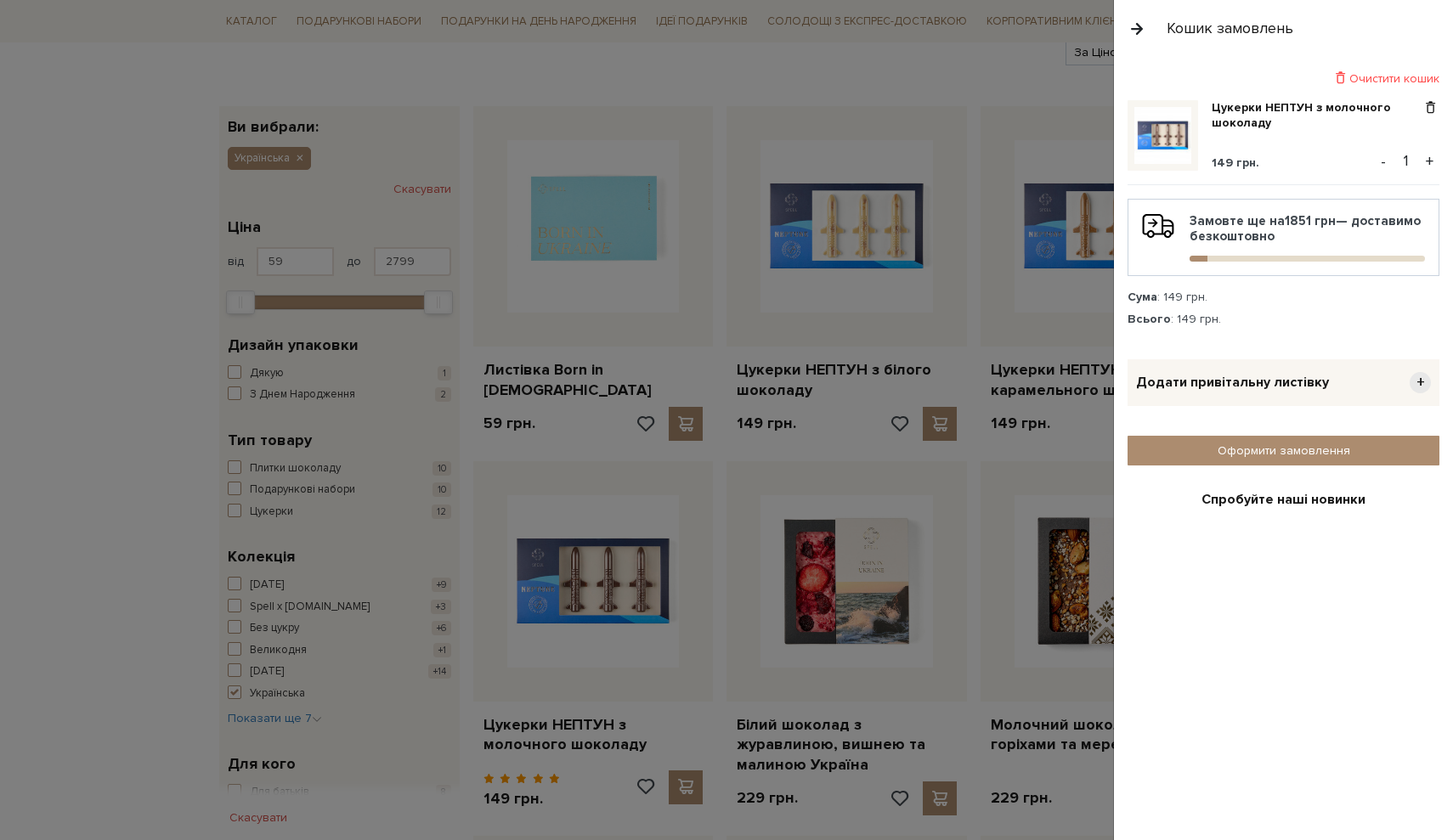
click at [1035, 89] on div at bounding box center [726, 420] width 1453 height 840
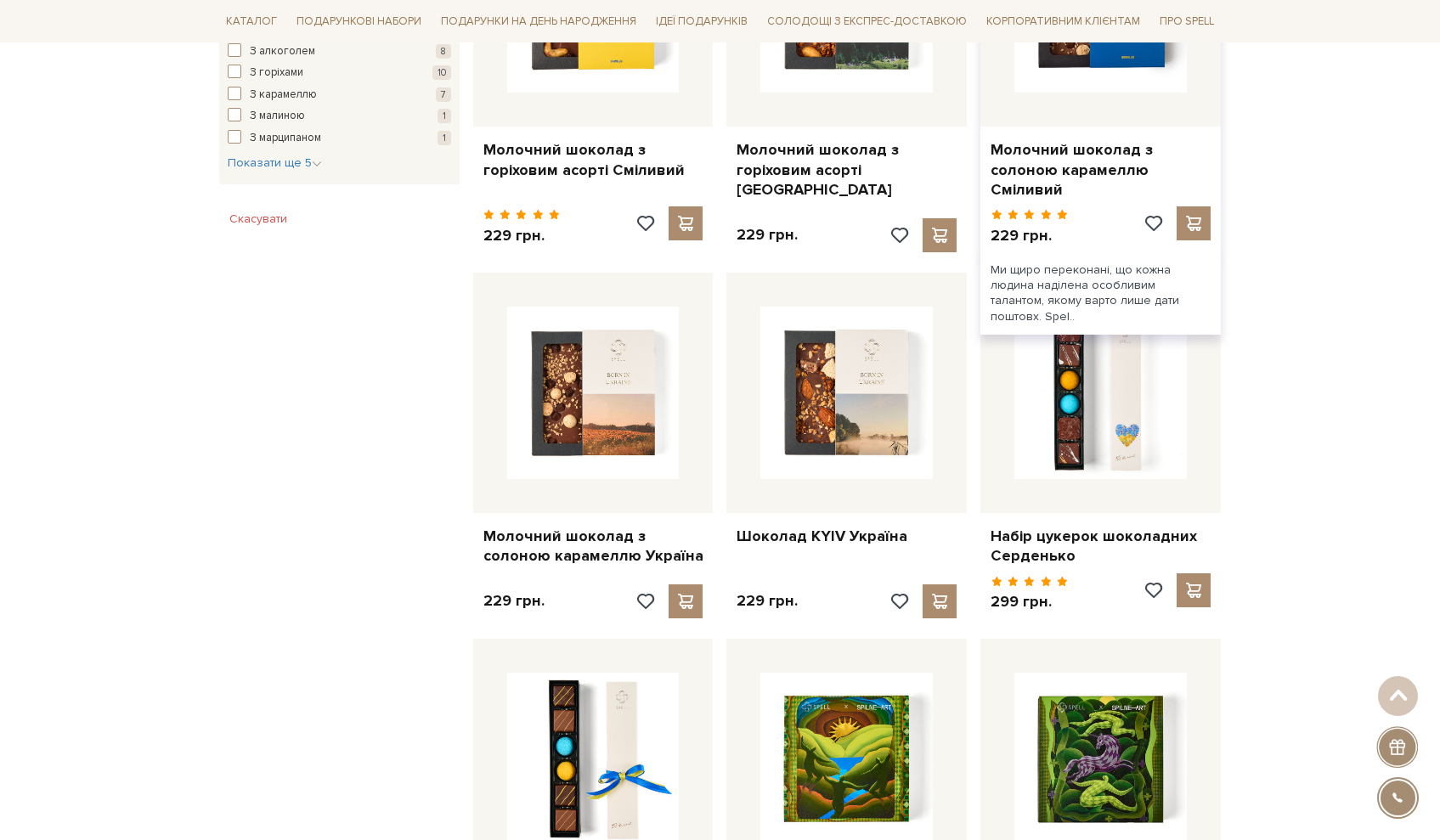
scroll to position [349, 0]
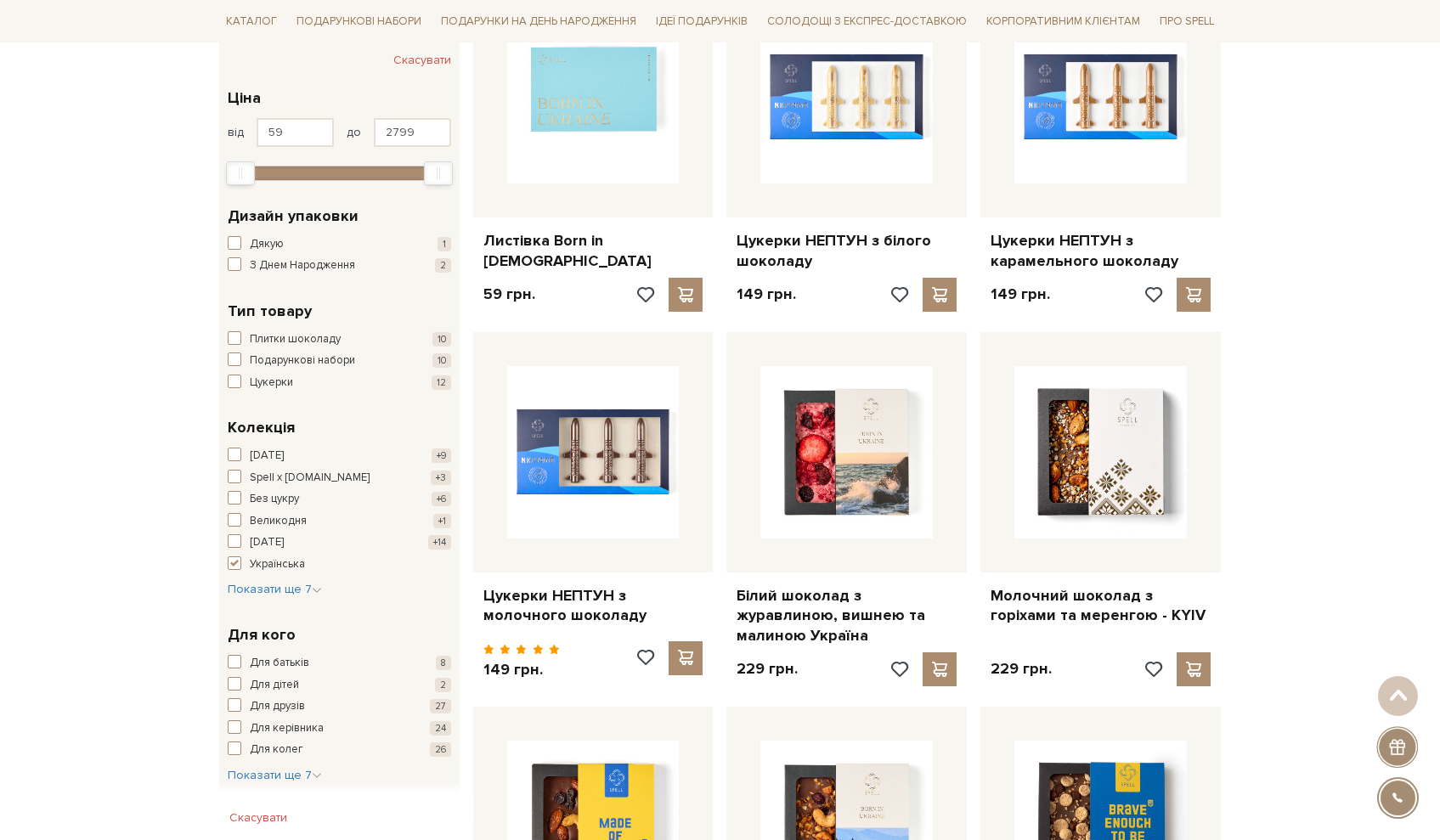
click at [235, 356] on button "Подарункові набори 10" at bounding box center [339, 361] width 223 height 17
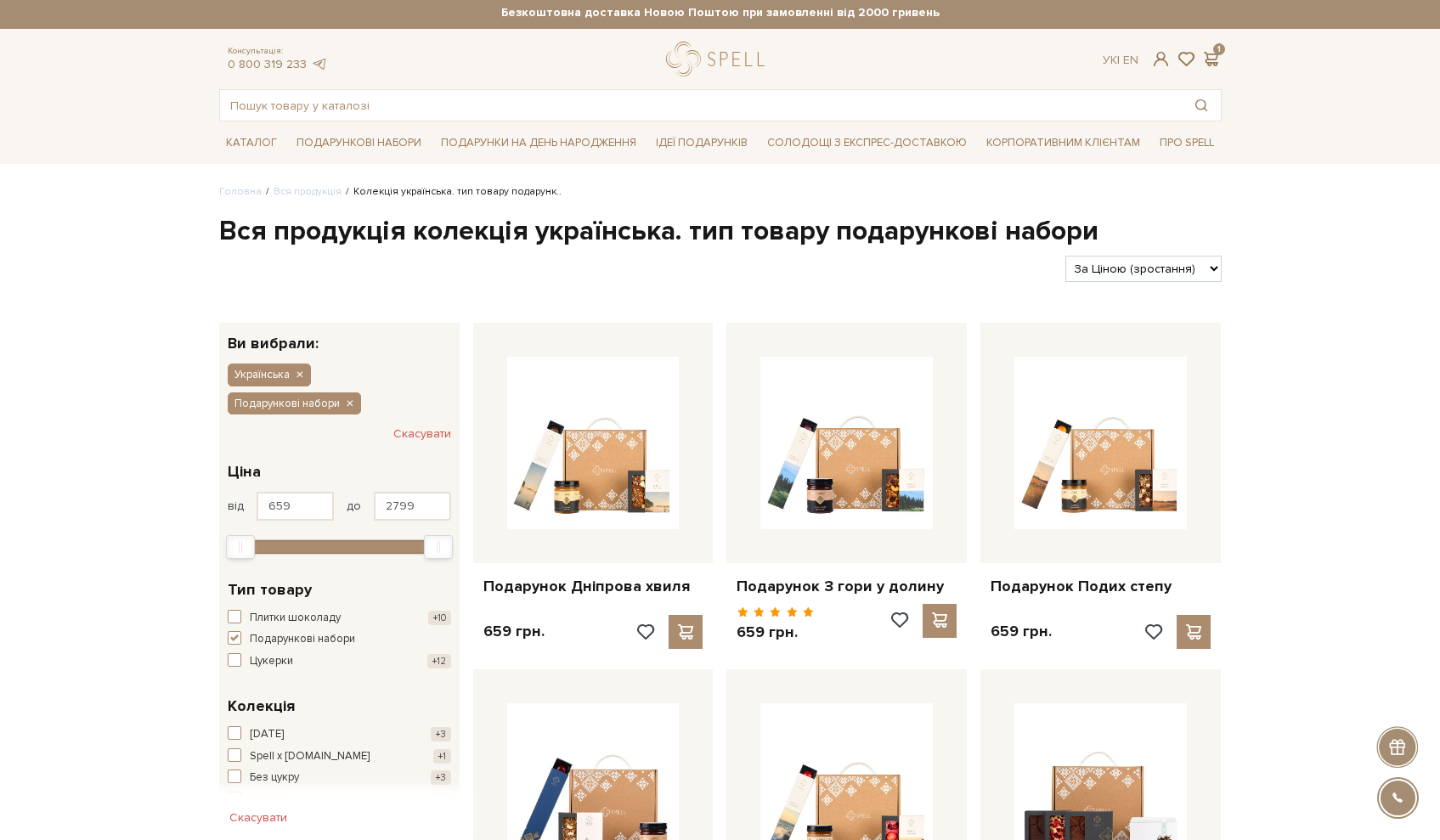
scroll to position [35, 0]
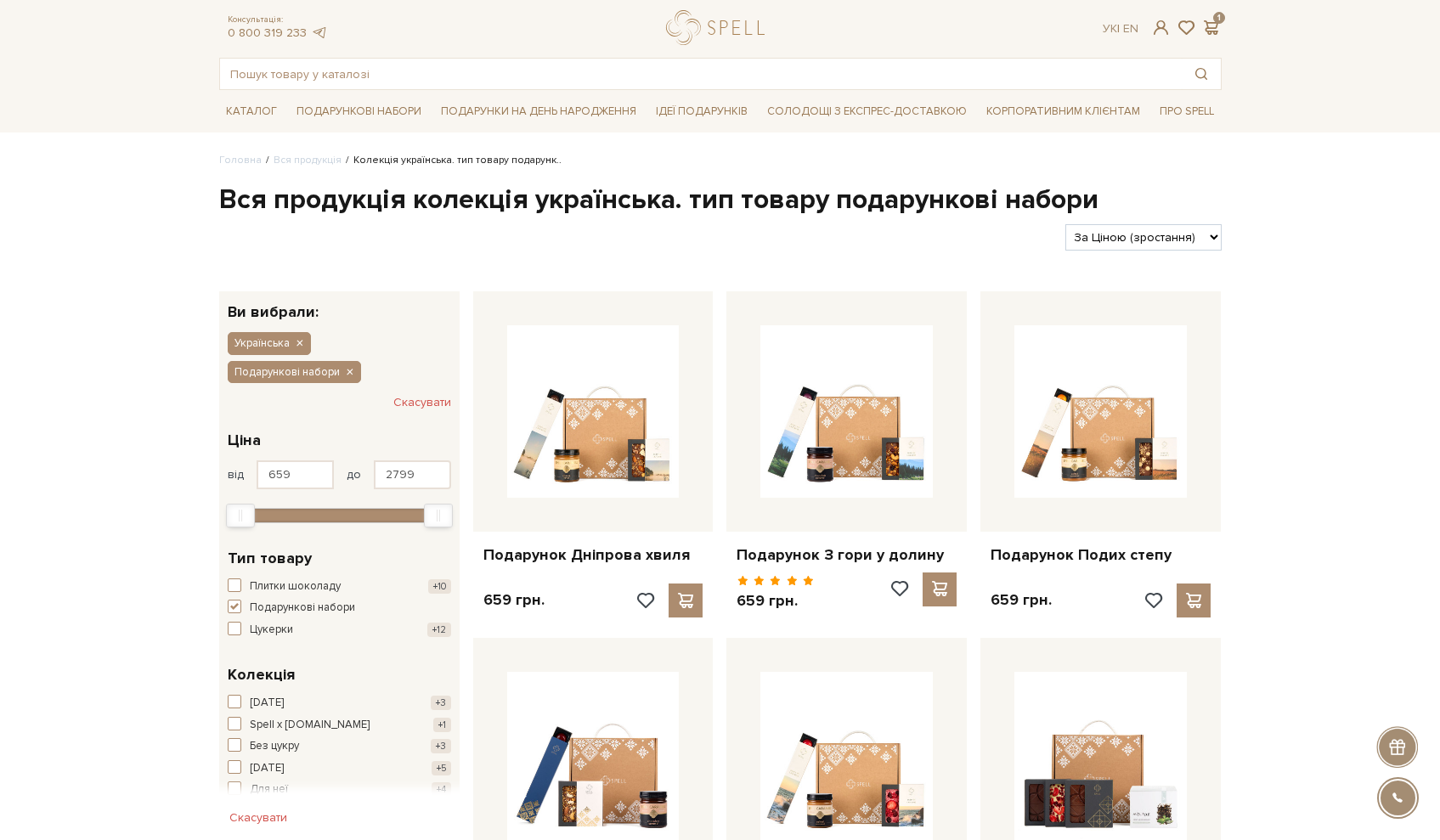
click at [231, 600] on span "button" at bounding box center [234, 606] width 13 height 13
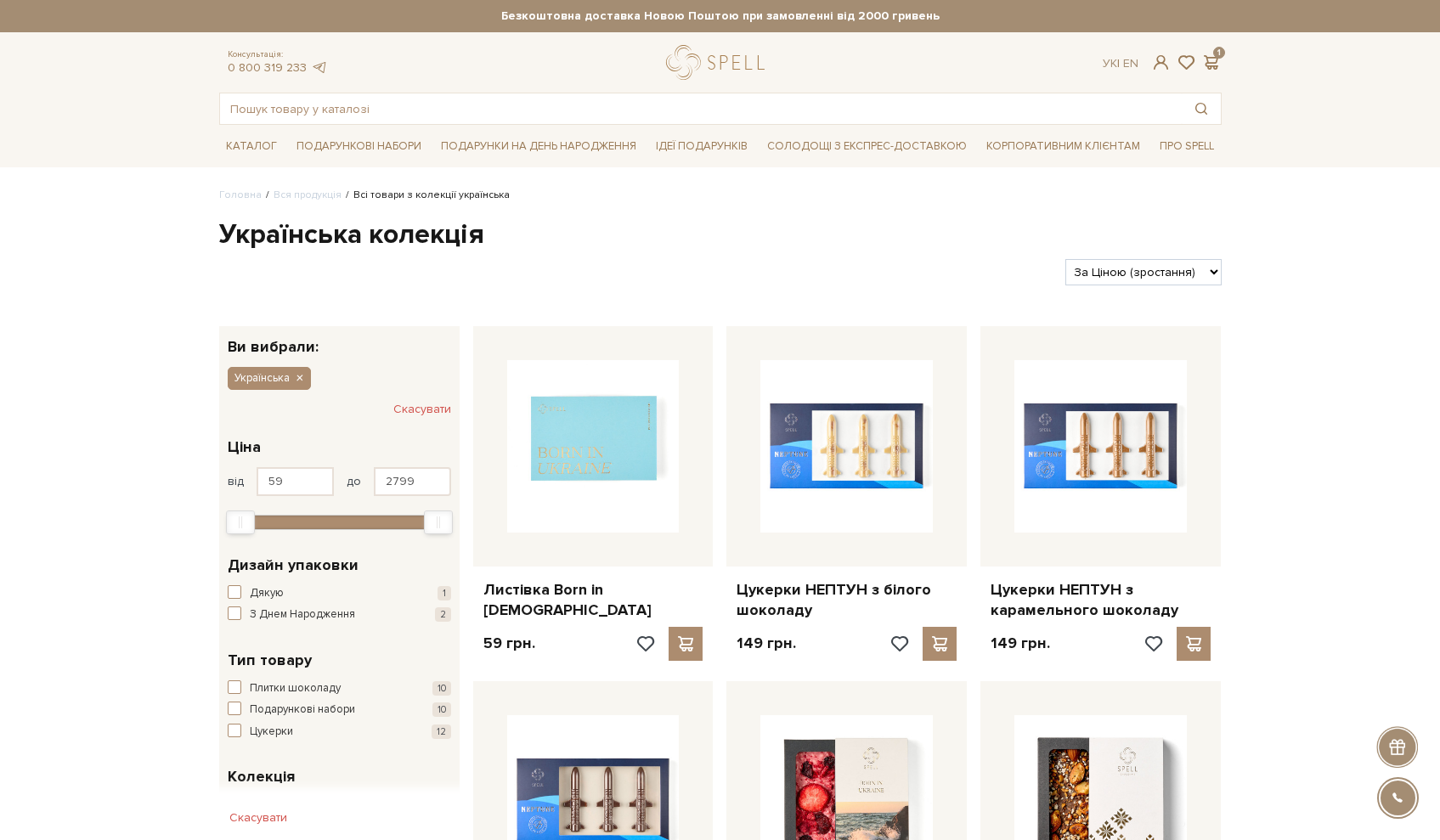
click at [239, 724] on span "button" at bounding box center [234, 730] width 13 height 13
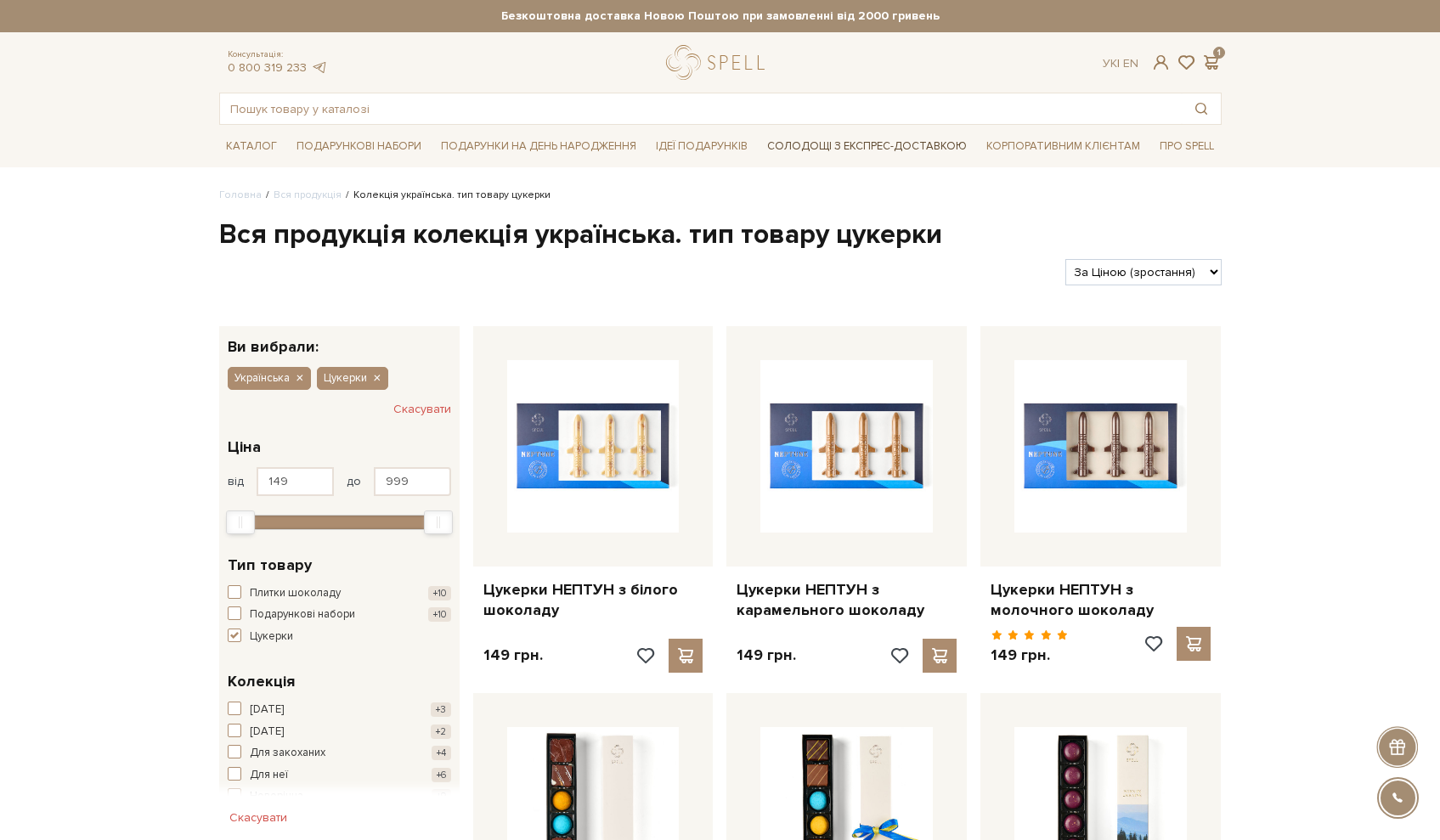
click at [922, 154] on link "Солодощі з експрес-доставкою" at bounding box center [866, 146] width 213 height 29
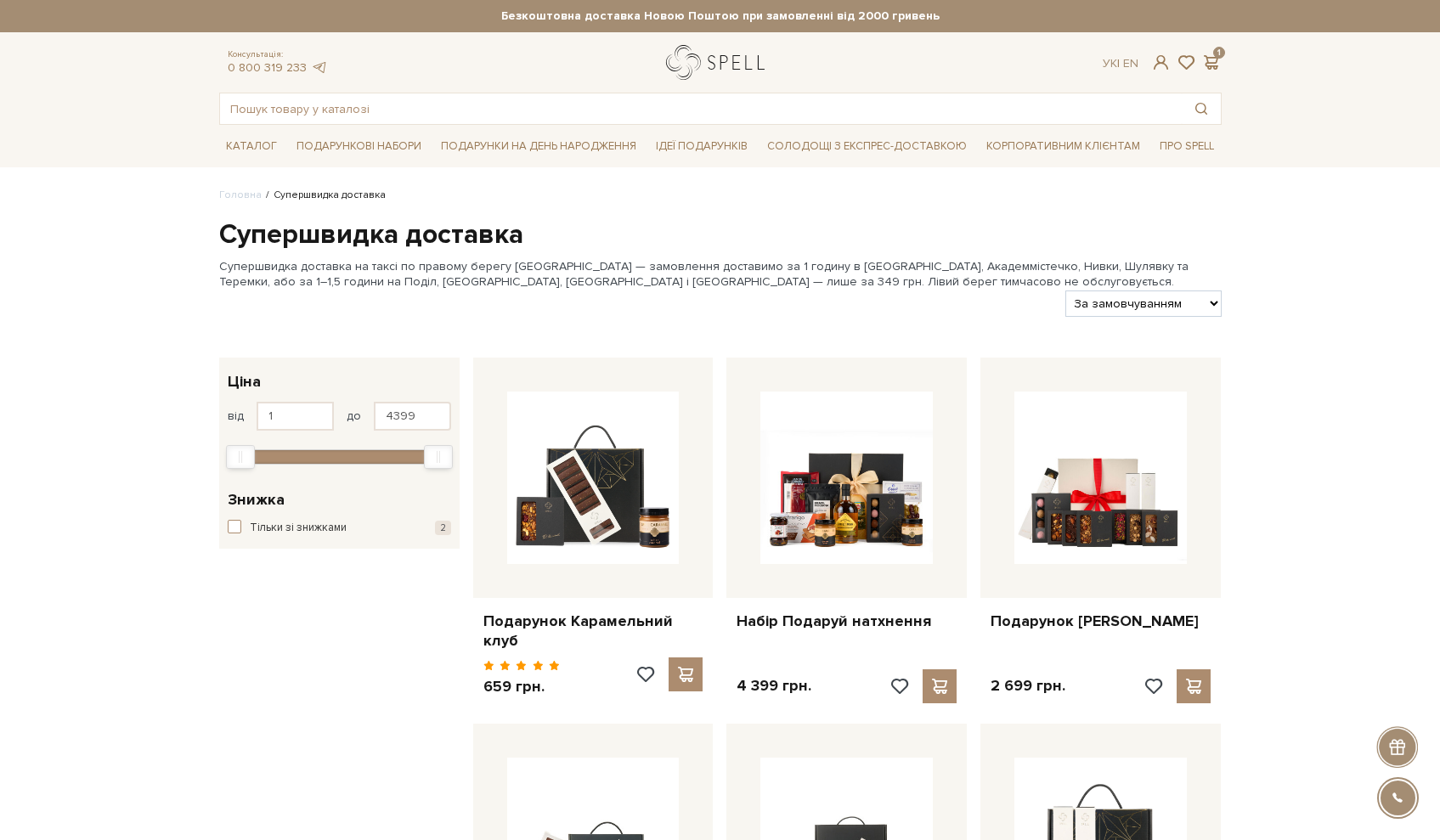
click at [730, 73] on link "logo" at bounding box center [719, 62] width 106 height 35
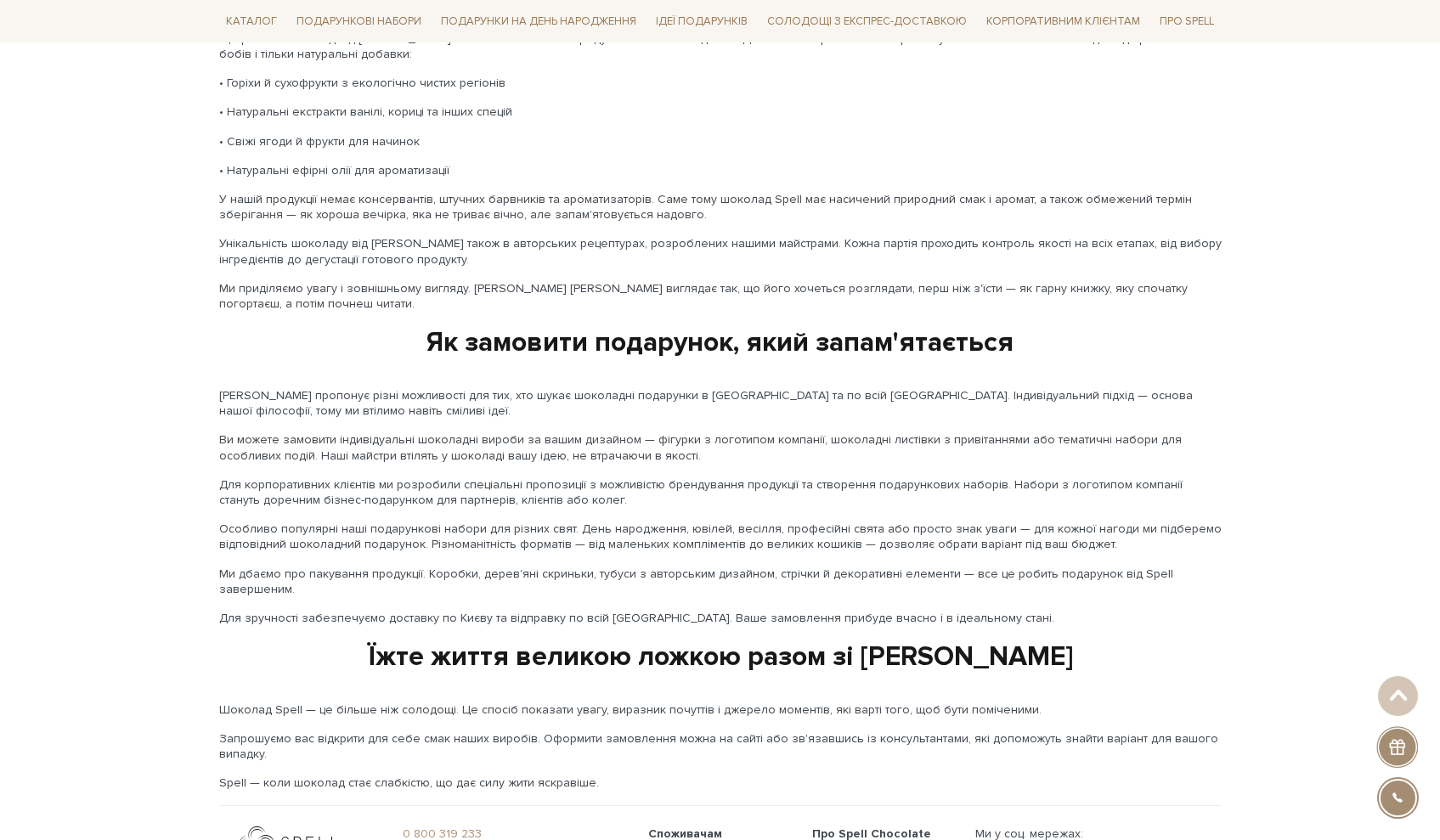
scroll to position [2607, 0]
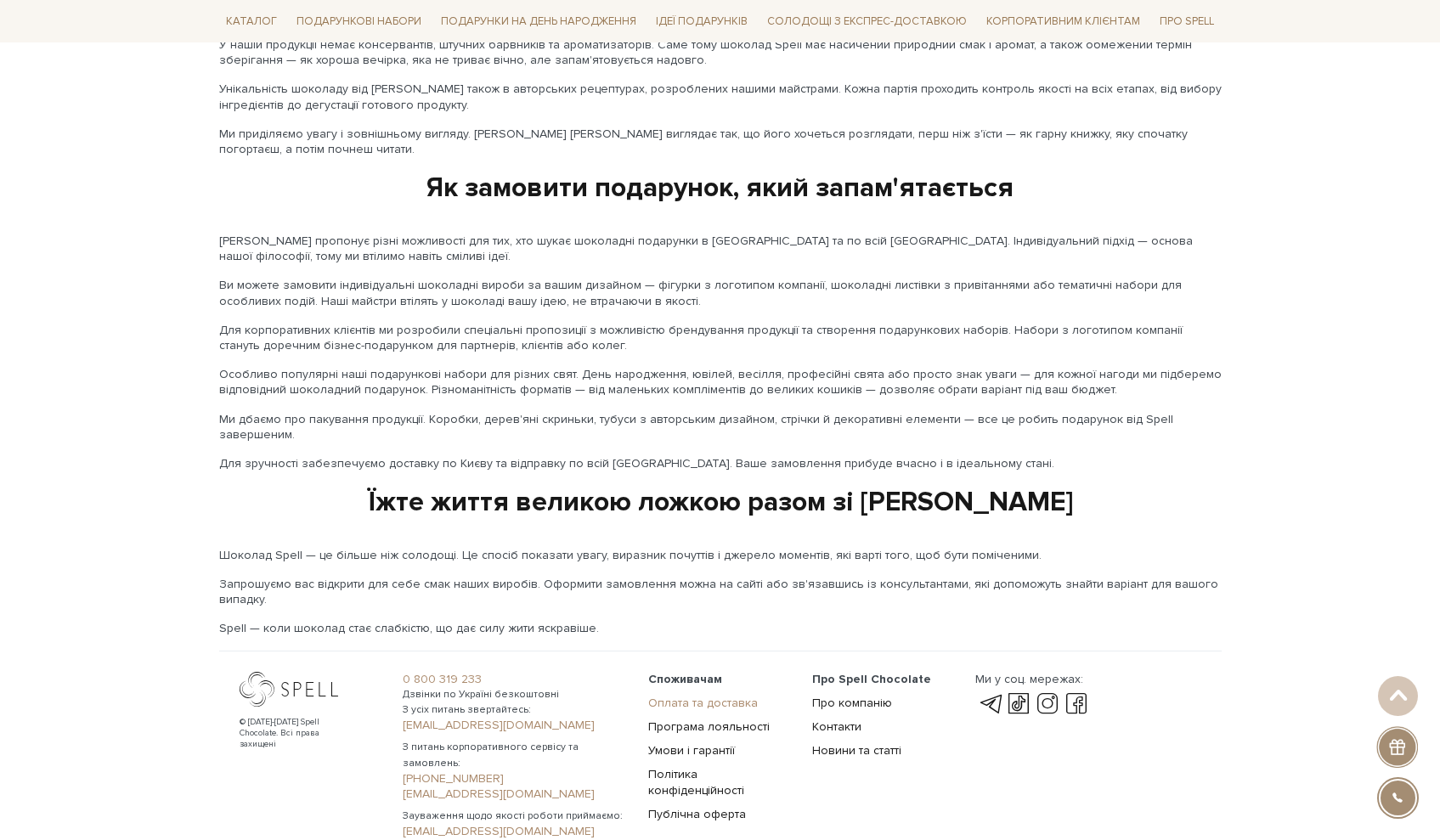
click at [719, 695] on link "Оплата та доставка" at bounding box center [703, 703] width 110 height 14
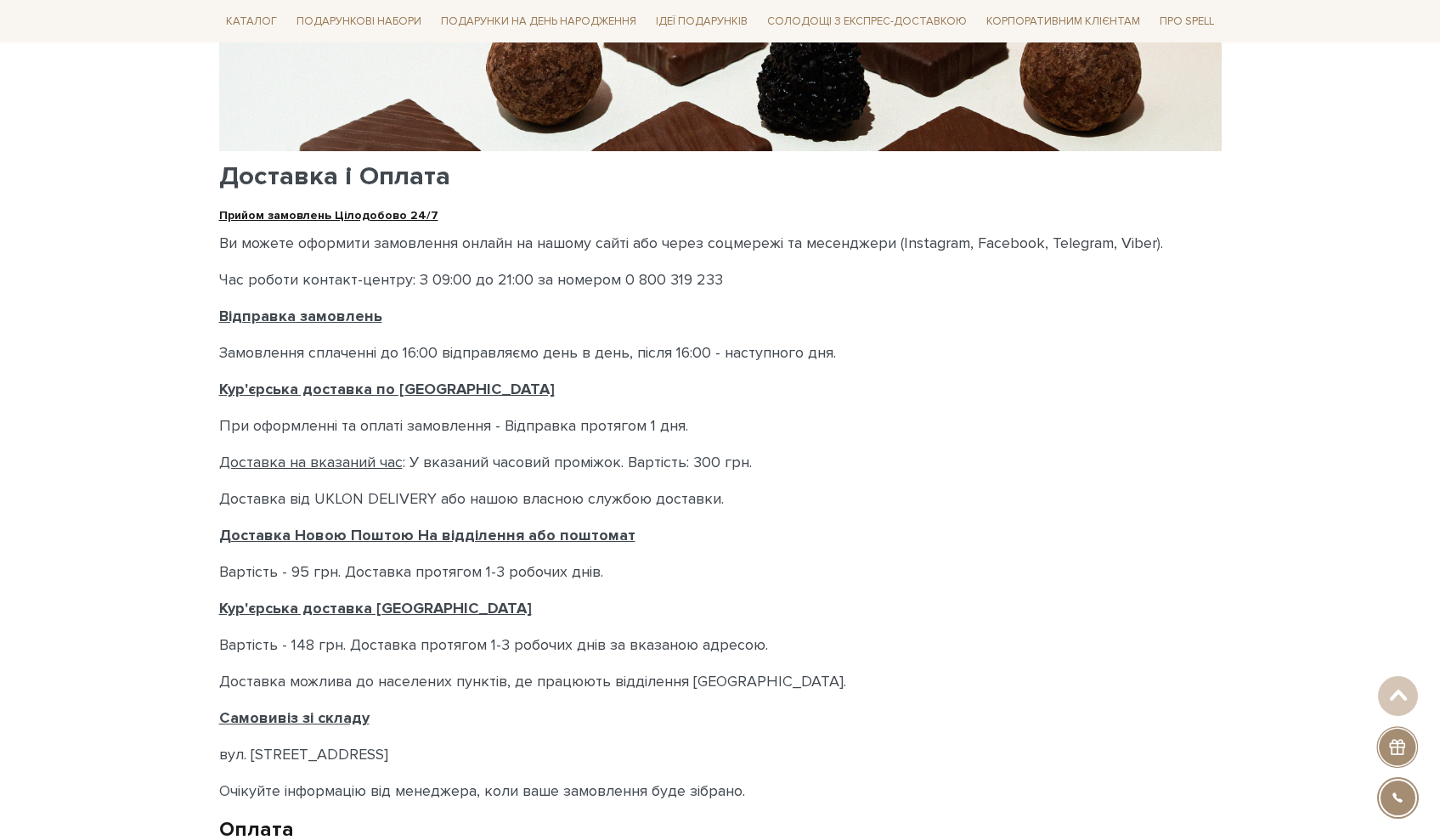
scroll to position [501, 0]
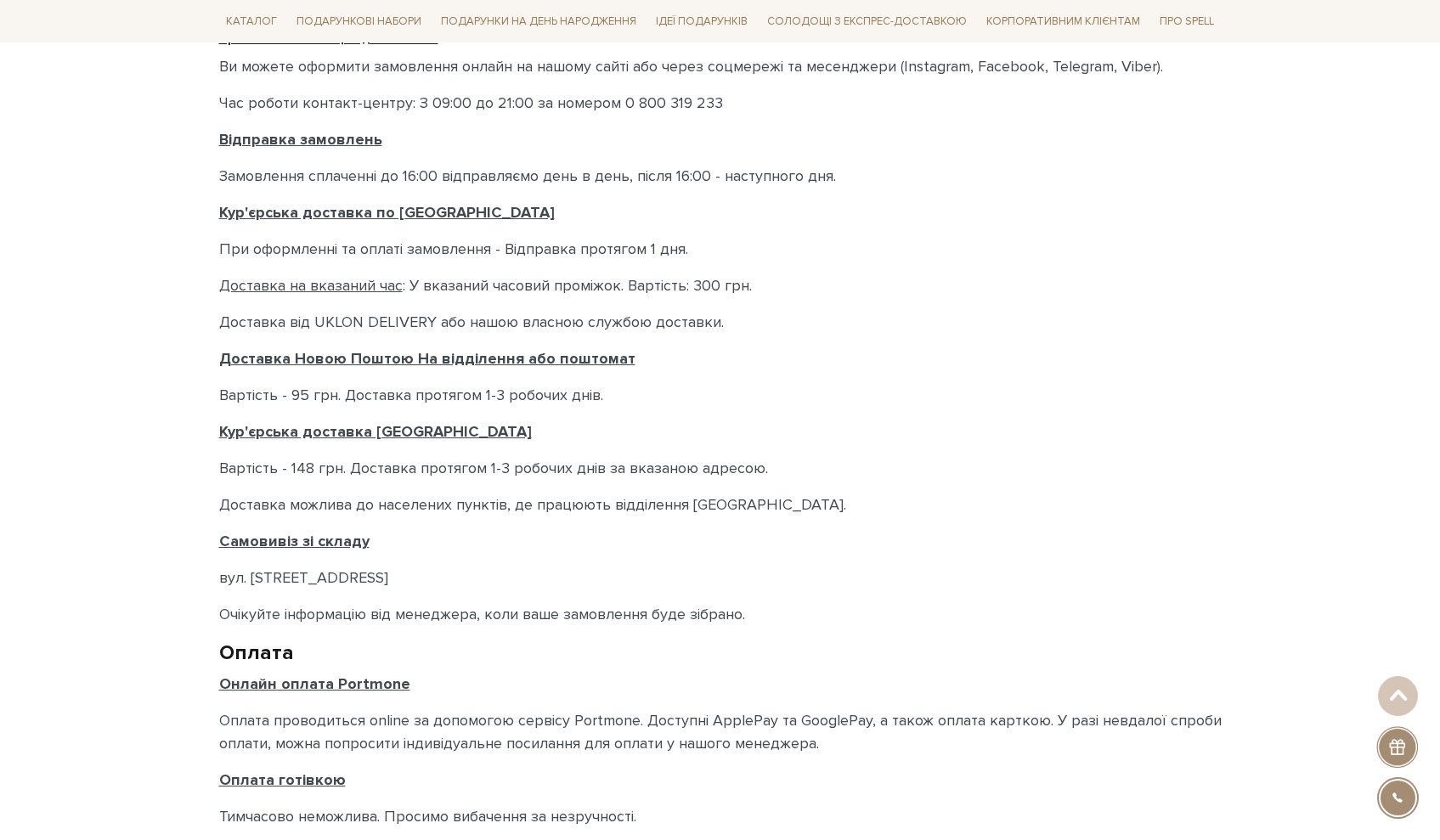
drag, startPoint x: 251, startPoint y: 575, endPoint x: 427, endPoint y: 583, distance: 176.2
click at [427, 583] on p "вул. [STREET_ADDRESS]" at bounding box center [720, 578] width 1003 height 23
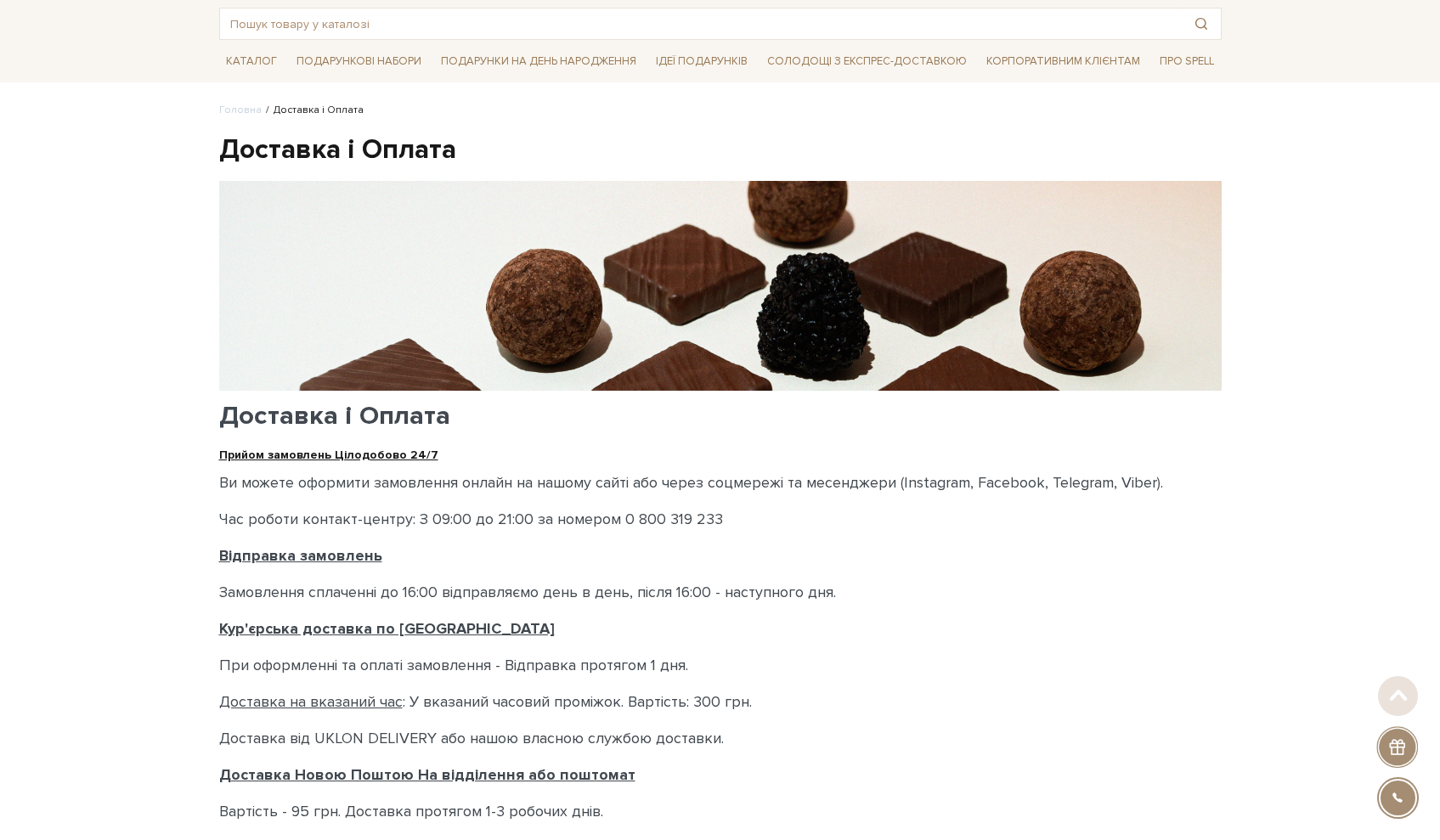
scroll to position [0, 0]
